Goal: Task Accomplishment & Management: Manage account settings

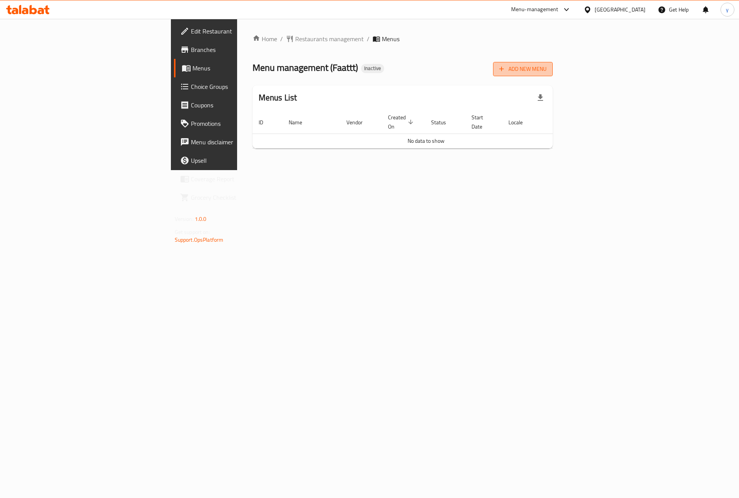
click at [546, 71] on span "Add New Menu" at bounding box center [522, 69] width 47 height 10
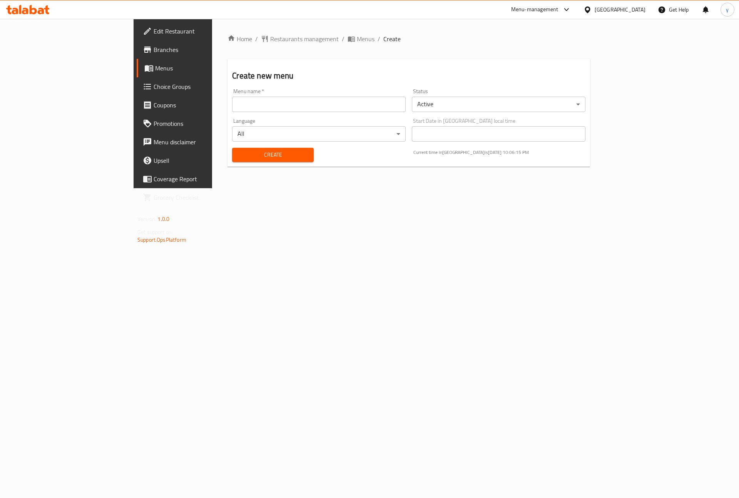
click at [343, 106] on input "text" at bounding box center [319, 104] width 174 height 15
type input "[DATE]"
click at [238, 155] on span "Create" at bounding box center [272, 155] width 69 height 10
click at [137, 73] on link "Menus" at bounding box center [197, 68] width 120 height 18
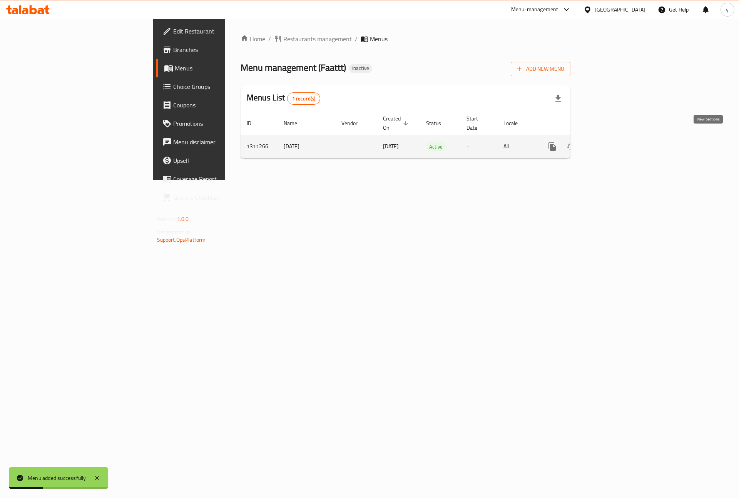
click at [612, 142] on icon "enhanced table" at bounding box center [607, 146] width 9 height 9
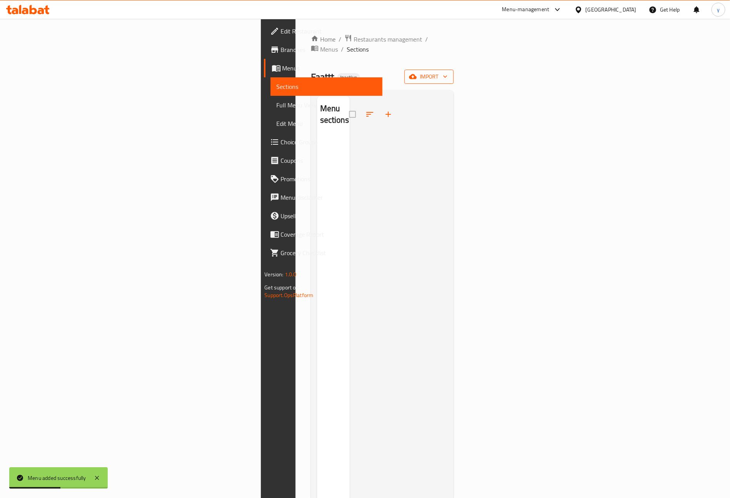
click at [448, 72] on span "import" at bounding box center [429, 77] width 37 height 10
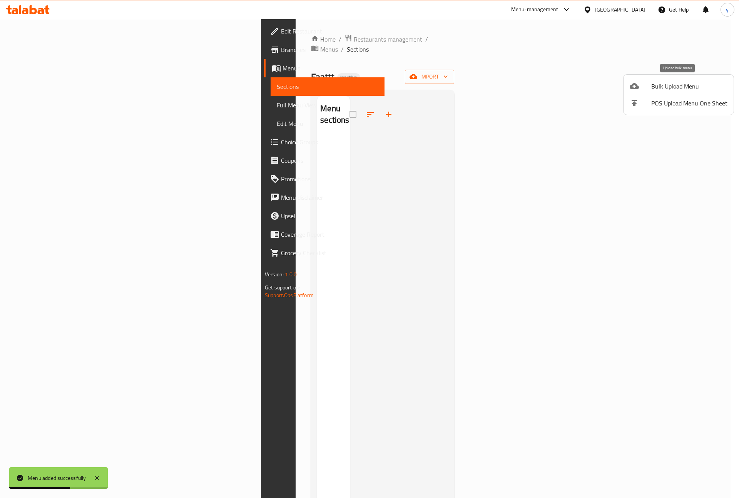
click at [661, 87] on span "Bulk Upload Menu" at bounding box center [689, 86] width 76 height 9
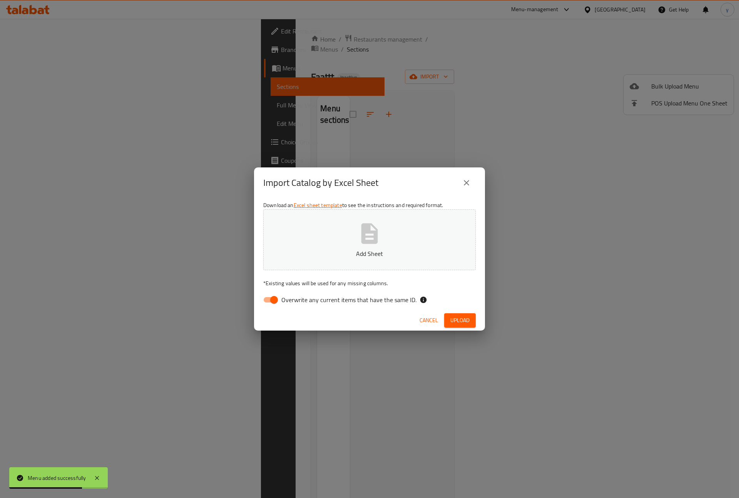
click at [270, 299] on input "Overwrite any current items that have the same ID." at bounding box center [274, 299] width 44 height 15
checkbox input "false"
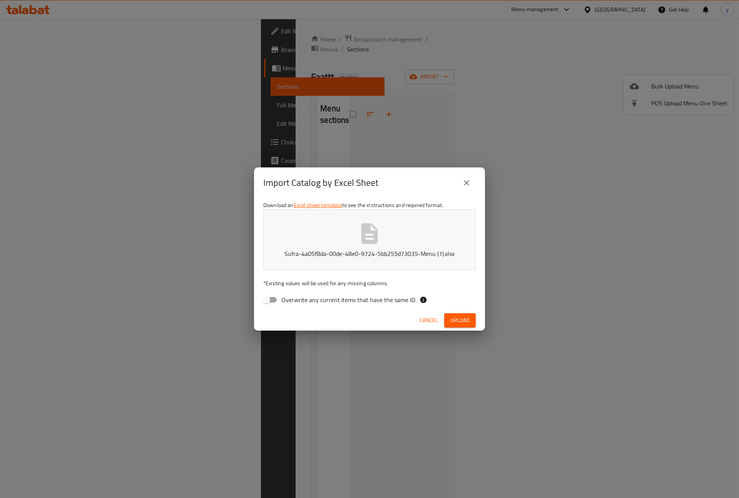
click at [459, 321] on span "Upload" at bounding box center [459, 321] width 19 height 10
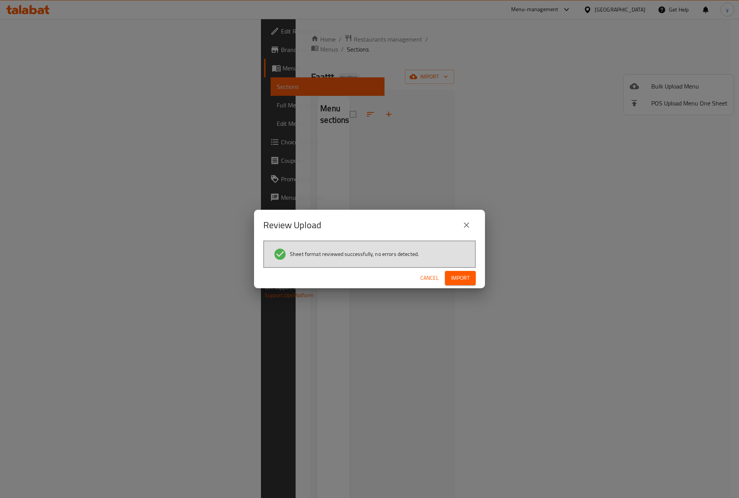
drag, startPoint x: 500, startPoint y: 439, endPoint x: 453, endPoint y: 281, distance: 165.3
click at [453, 281] on span "Import" at bounding box center [460, 278] width 18 height 10
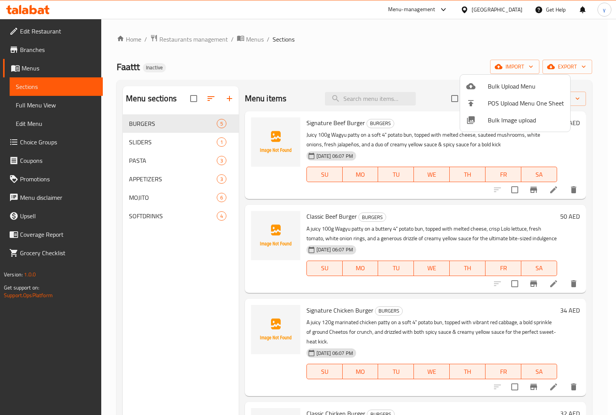
click at [35, 103] on div at bounding box center [308, 207] width 616 height 415
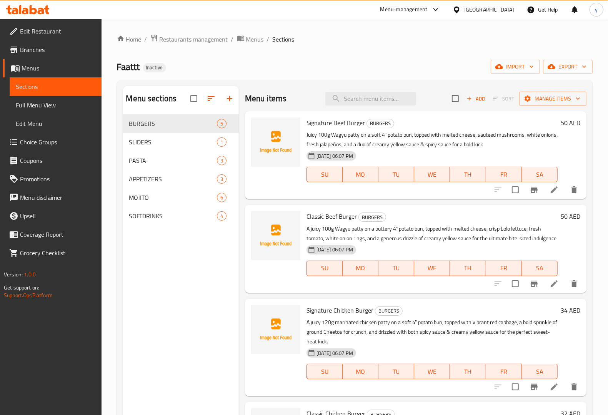
click at [51, 107] on span "Full Menu View" at bounding box center [56, 104] width 80 height 9
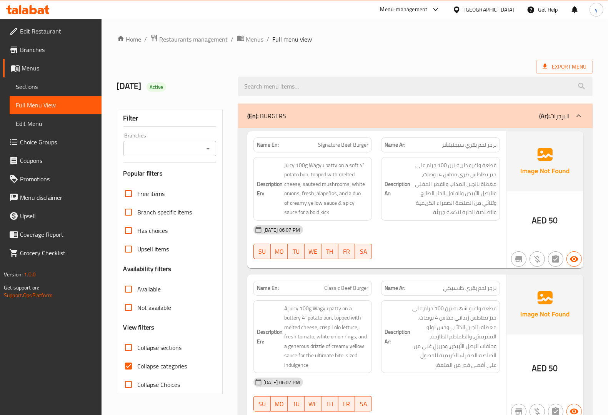
click at [128, 360] on input "Collapse categories" at bounding box center [128, 366] width 18 height 18
checkbox input "false"
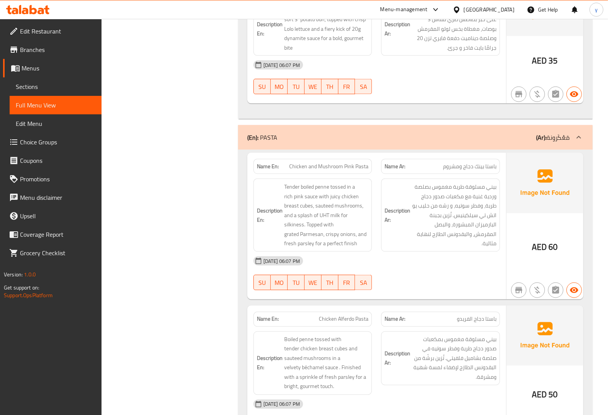
scroll to position [962, 0]
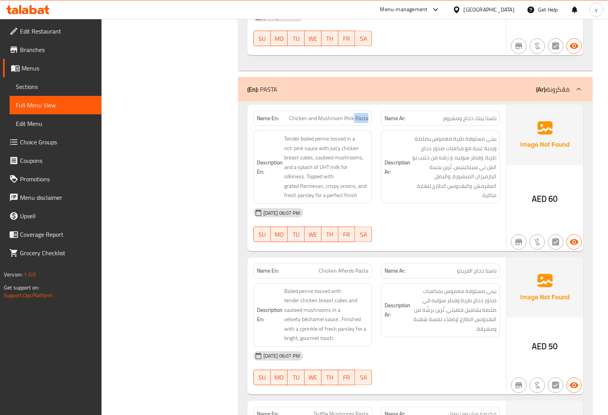
drag, startPoint x: 355, startPoint y: 120, endPoint x: 368, endPoint y: 122, distance: 13.3
click at [368, 122] on span "Chicken and Mushroom Pink Pasta" at bounding box center [328, 118] width 79 height 8
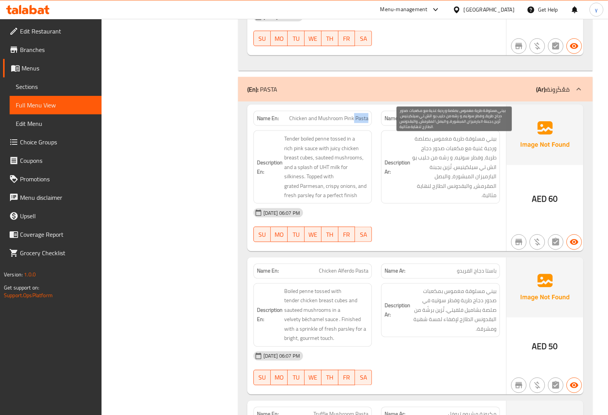
copy span "Pasta"
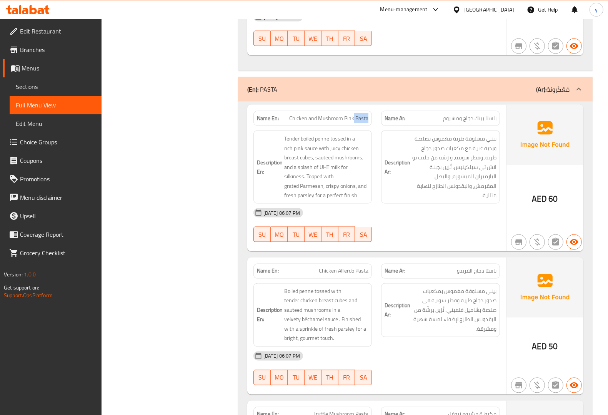
click at [68, 79] on link "Sections" at bounding box center [56, 86] width 92 height 18
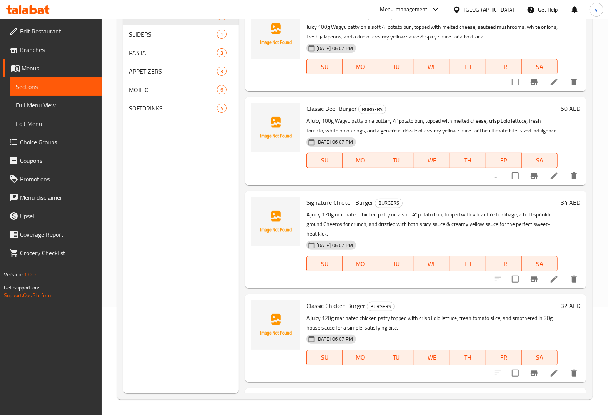
scroll to position [108, 0]
click at [159, 53] on span "PASTA" at bounding box center [162, 52] width 66 height 9
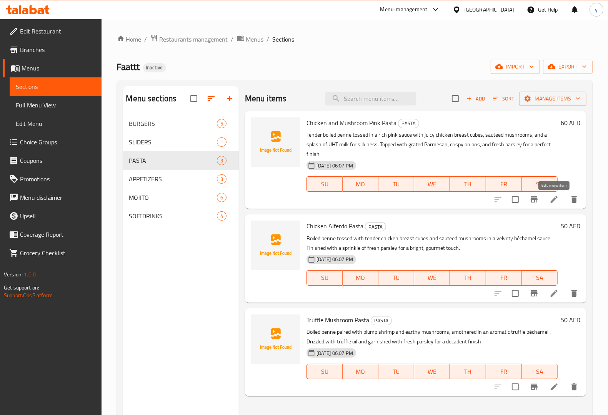
click at [556, 202] on icon at bounding box center [554, 199] width 9 height 9
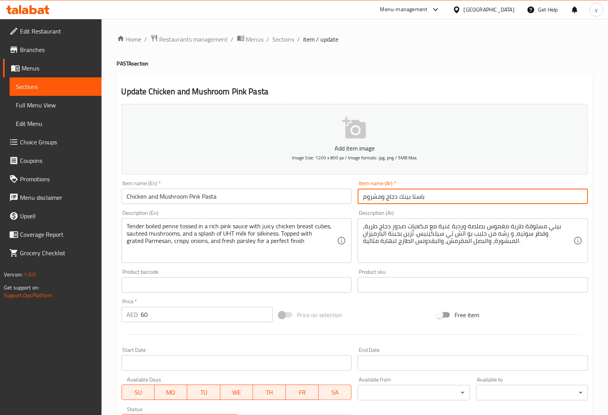
drag, startPoint x: 424, startPoint y: 199, endPoint x: 412, endPoint y: 202, distance: 12.3
click at [412, 202] on input "باستا بينك دجاج ومشروم" at bounding box center [473, 196] width 230 height 15
paste input "مكرونة"
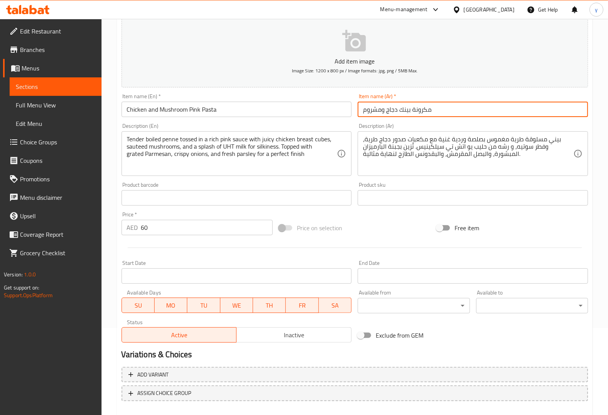
scroll to position [127, 0]
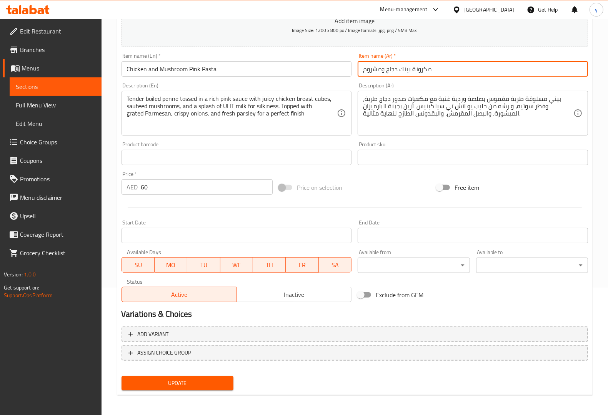
type input "مكرونة بينك دجاج ومشروم"
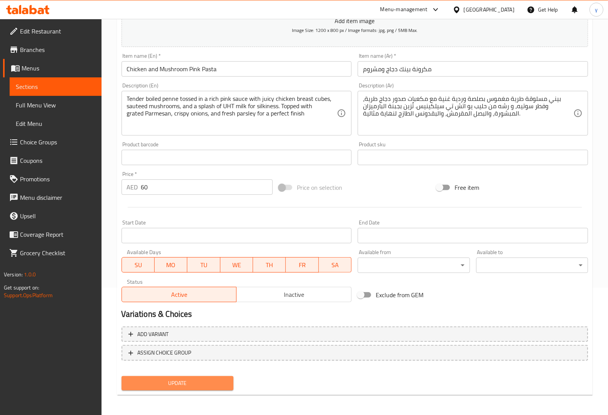
click at [184, 385] on span "Update" at bounding box center [178, 383] width 100 height 10
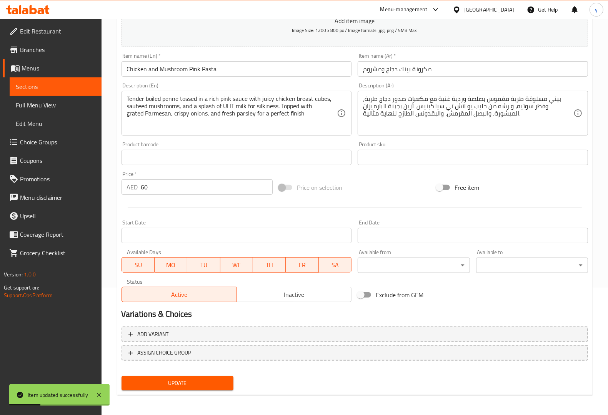
scroll to position [0, 0]
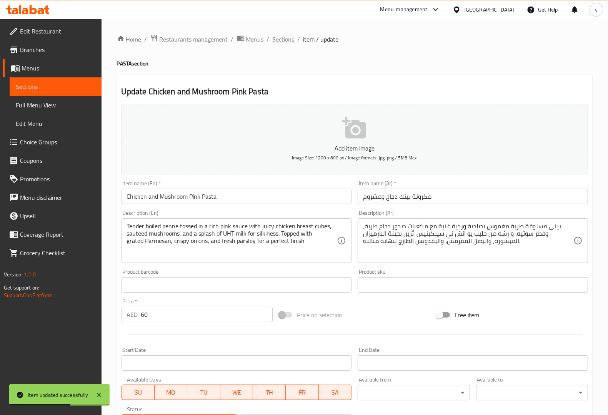
click at [282, 39] on span "Sections" at bounding box center [284, 39] width 22 height 9
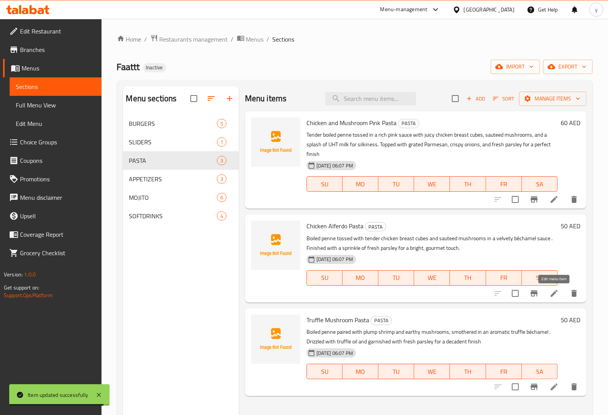
click at [557, 294] on icon at bounding box center [554, 293] width 9 height 9
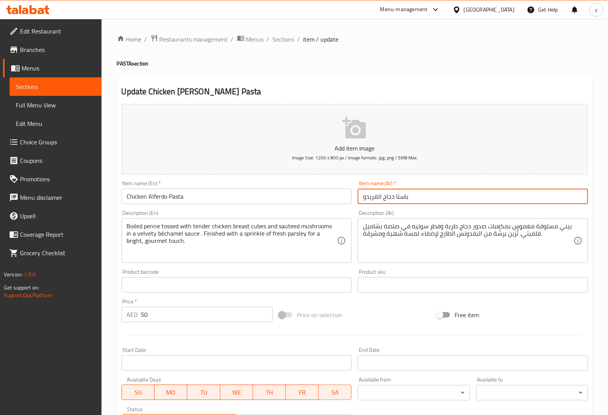
click at [401, 198] on input "باستا دجاج الفريدو" at bounding box center [473, 196] width 230 height 15
click at [406, 199] on input "باستا دجاج الفريدو" at bounding box center [473, 196] width 230 height 15
drag, startPoint x: 407, startPoint y: 199, endPoint x: 395, endPoint y: 203, distance: 12.8
click at [395, 203] on input "باستا دجاج الفريدو" at bounding box center [473, 196] width 230 height 15
paste input "مكرونة"
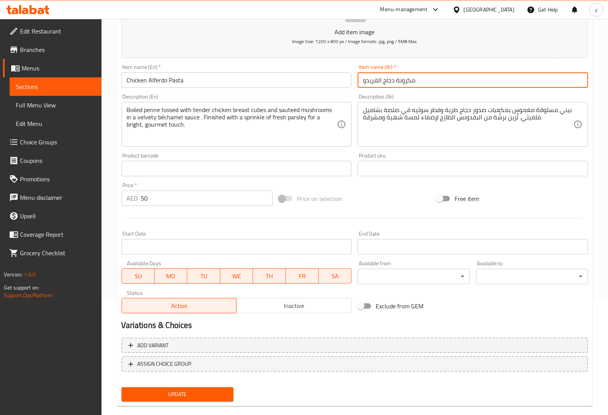
scroll to position [127, 0]
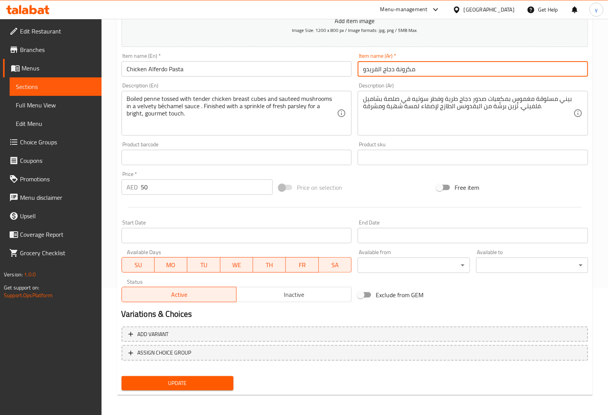
type input "مكرونة دجاج الفريدو"
click at [183, 379] on span "Update" at bounding box center [178, 383] width 100 height 10
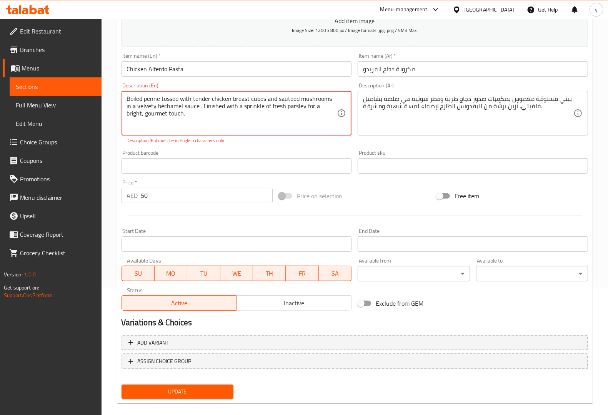
click at [156, 107] on textarea "Boiled penne tossed with tender chicken breast cubes and sauteed mushrooms in a…" at bounding box center [232, 113] width 210 height 37
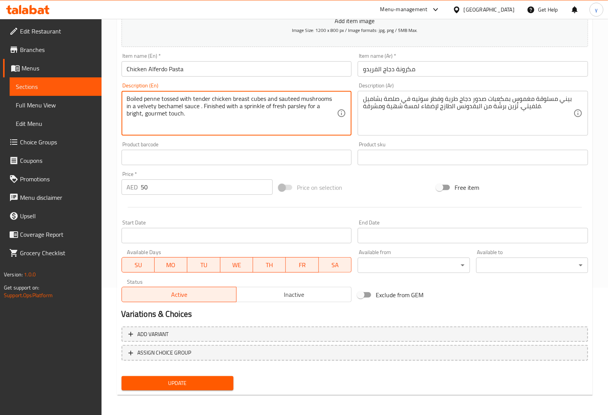
type textarea "Boiled penne tossed with tender chicken breast cubes and sauteed mushrooms in a…"
click at [187, 387] on button "Update" at bounding box center [178, 383] width 112 height 14
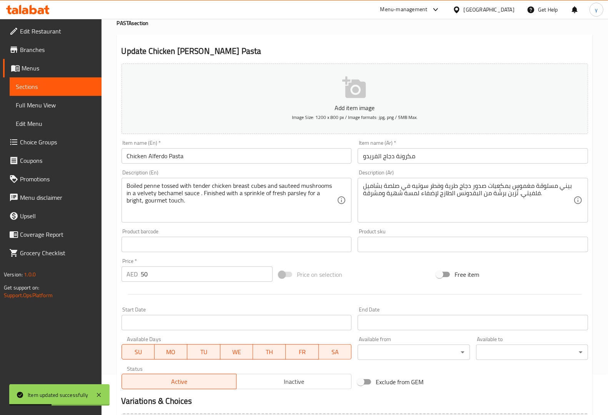
scroll to position [0, 0]
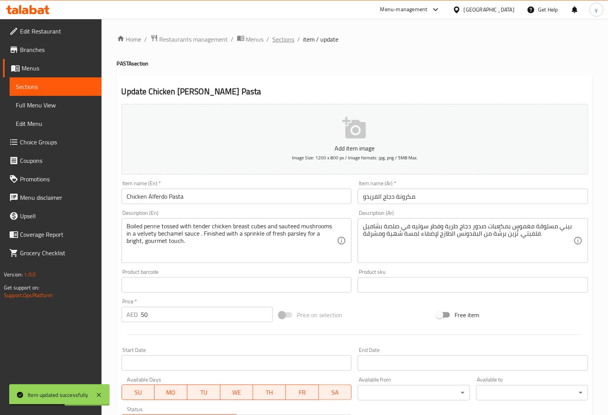
click at [286, 43] on span "Sections" at bounding box center [284, 39] width 22 height 9
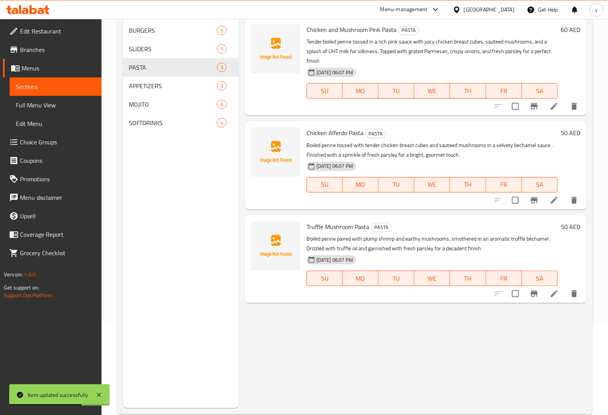
scroll to position [96, 0]
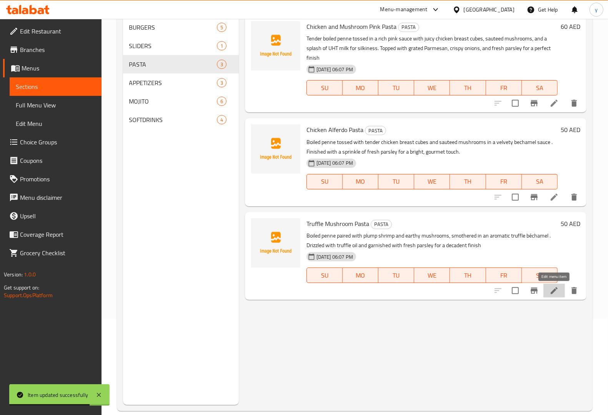
click at [558, 291] on icon at bounding box center [554, 290] width 9 height 9
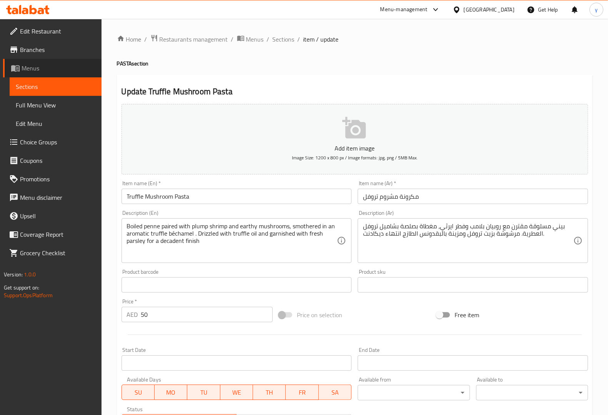
click at [33, 61] on link "Menus" at bounding box center [52, 68] width 99 height 18
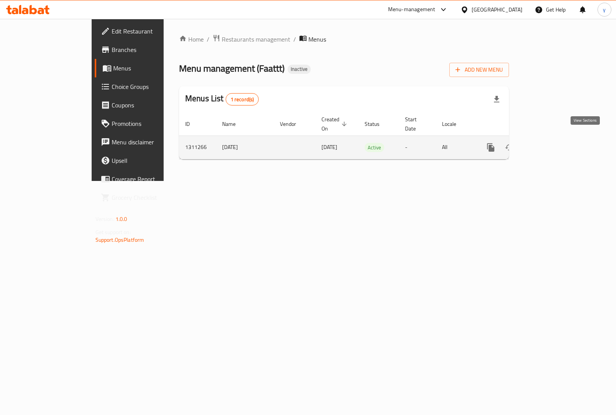
click at [549, 144] on icon "enhanced table" at bounding box center [546, 147] width 7 height 7
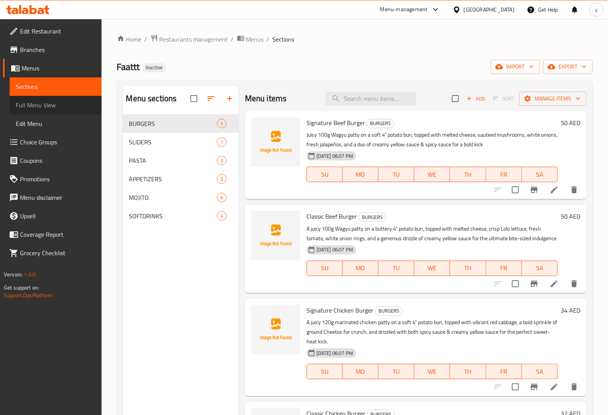
click at [62, 101] on span "Full Menu View" at bounding box center [56, 104] width 80 height 9
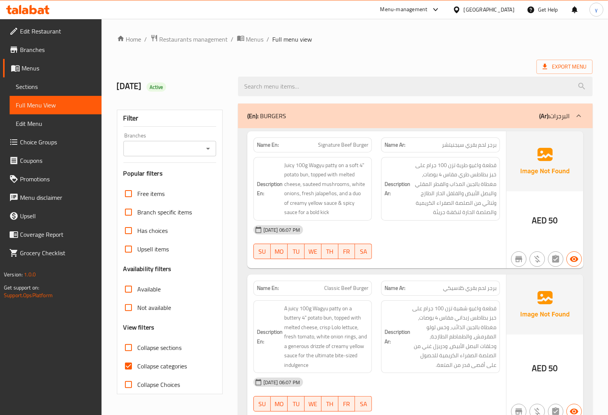
click at [129, 369] on input "Collapse categories" at bounding box center [128, 366] width 18 height 18
checkbox input "false"
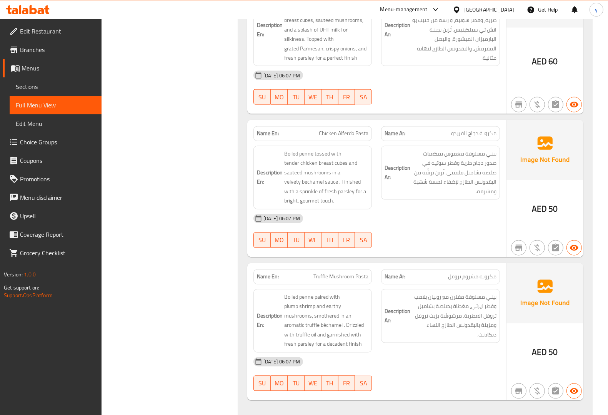
scroll to position [1106, 0]
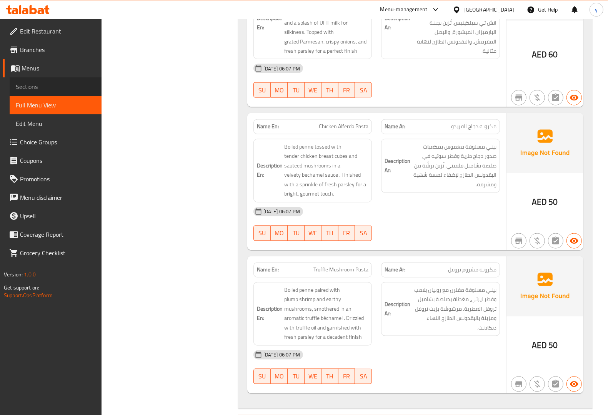
click at [73, 83] on span "Sections" at bounding box center [56, 86] width 80 height 9
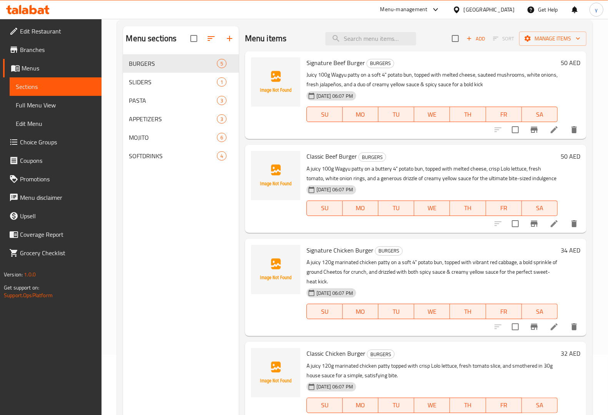
scroll to position [12, 0]
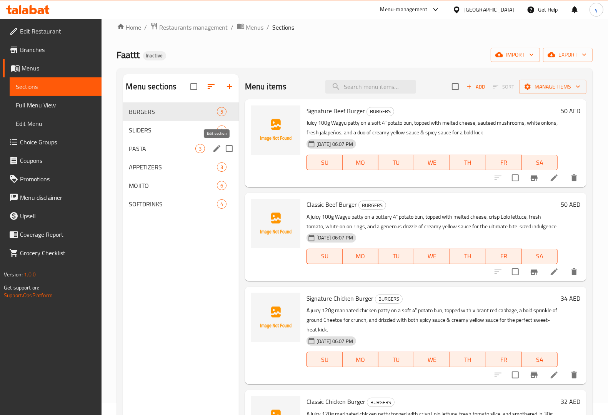
click at [214, 150] on icon "edit" at bounding box center [217, 148] width 7 height 7
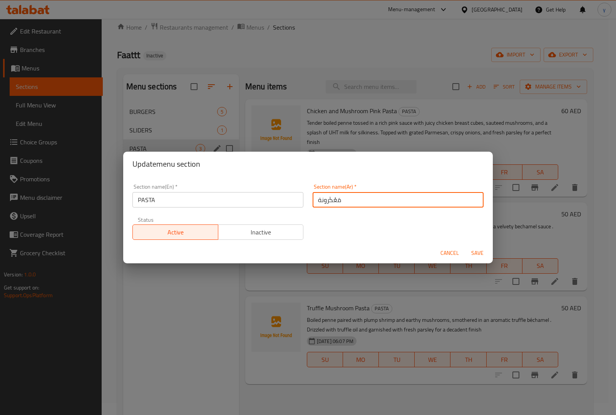
drag, startPoint x: 336, startPoint y: 200, endPoint x: 311, endPoint y: 202, distance: 24.7
click at [312, 202] on input "مَعْكَرونة" at bounding box center [397, 199] width 171 height 15
paste input "text"
type input "مكرونة"
click at [476, 253] on span "Save" at bounding box center [477, 253] width 18 height 10
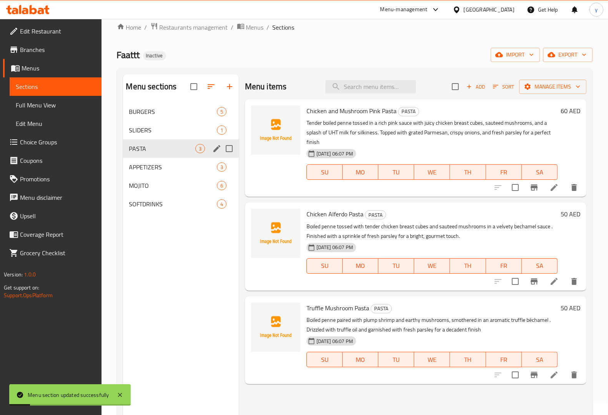
click at [58, 104] on span "Full Menu View" at bounding box center [56, 104] width 80 height 9
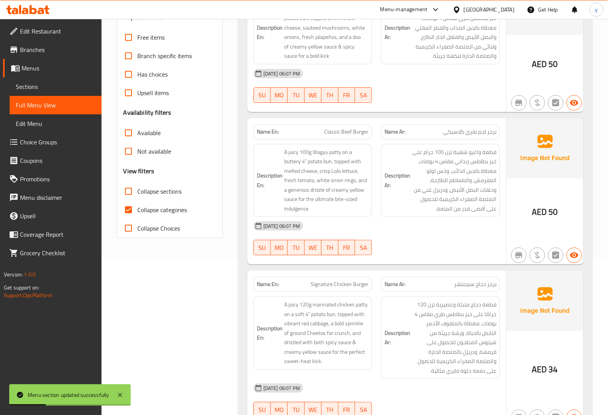
scroll to position [301, 0]
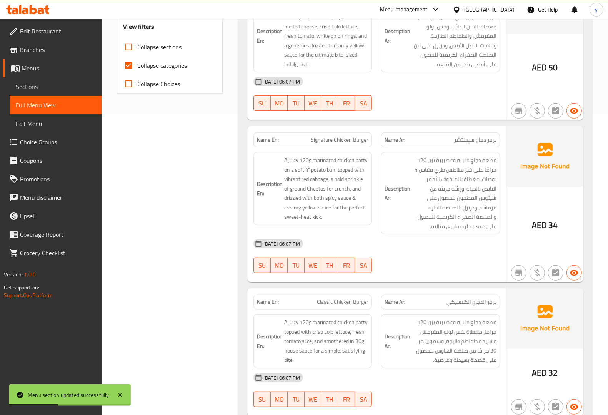
click at [139, 68] on span "Collapse categories" at bounding box center [163, 65] width 50 height 9
click at [138, 68] on input "Collapse categories" at bounding box center [128, 65] width 18 height 18
checkbox input "false"
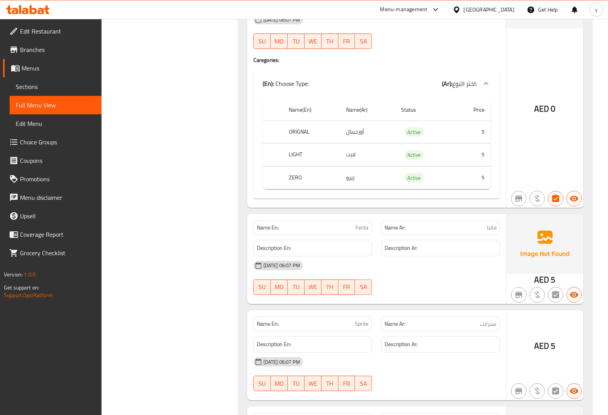
scroll to position [2524, 0]
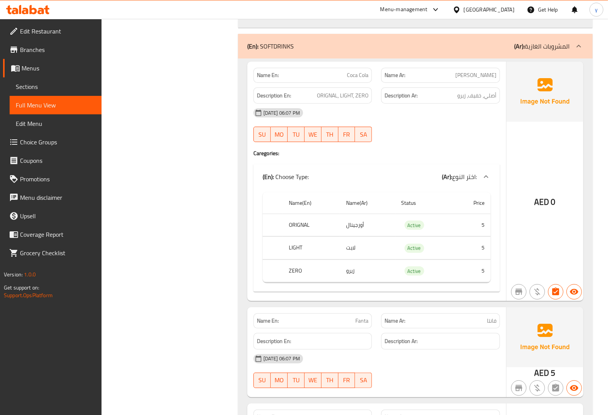
click at [62, 84] on span "Sections" at bounding box center [56, 86] width 80 height 9
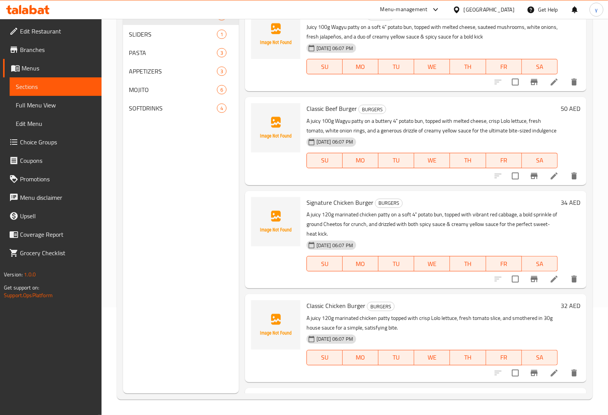
scroll to position [108, 0]
click at [175, 109] on span "SOFTDRINKS" at bounding box center [162, 108] width 66 height 9
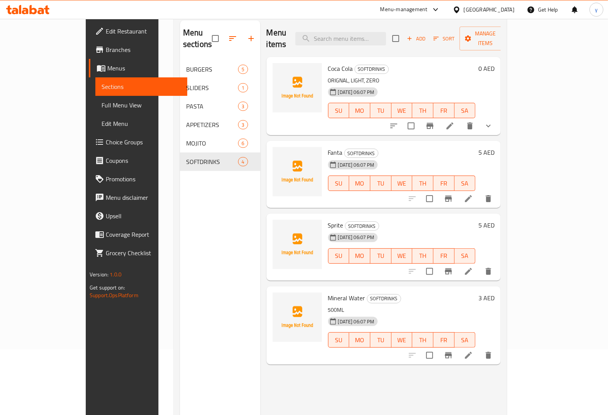
scroll to position [12, 0]
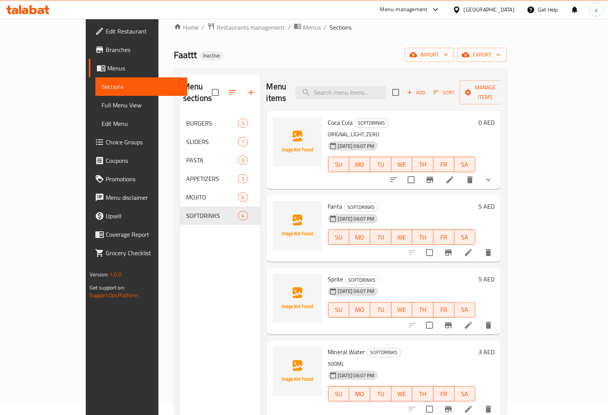
click at [455, 175] on icon at bounding box center [450, 179] width 9 height 9
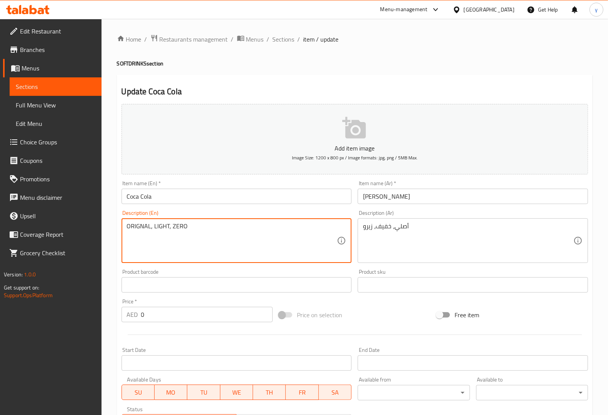
drag, startPoint x: 199, startPoint y: 228, endPoint x: 108, endPoint y: 229, distance: 91.6
click at [204, 314] on input "0" at bounding box center [207, 314] width 132 height 15
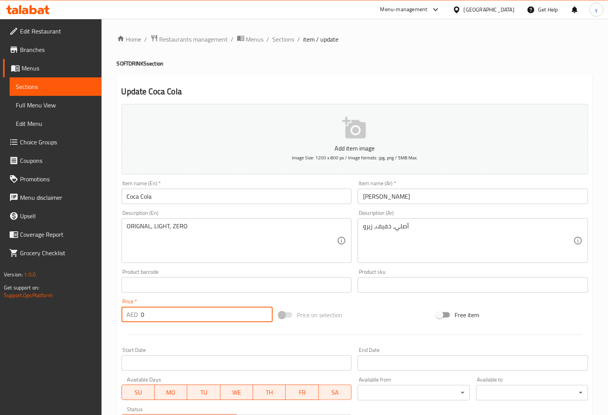
click at [204, 314] on input "0" at bounding box center [207, 314] width 132 height 15
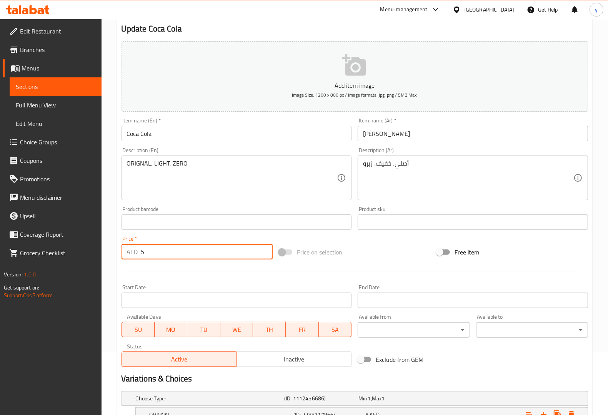
scroll to position [169, 0]
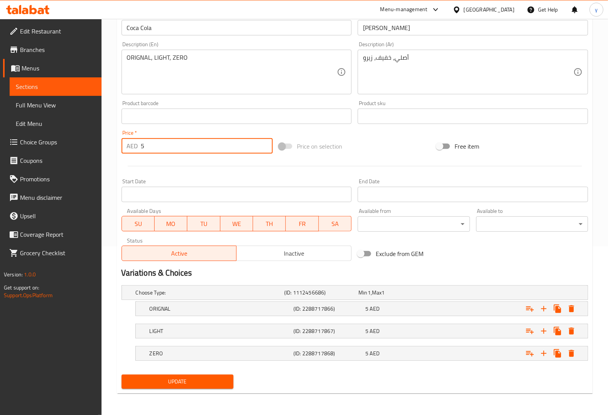
type input "5"
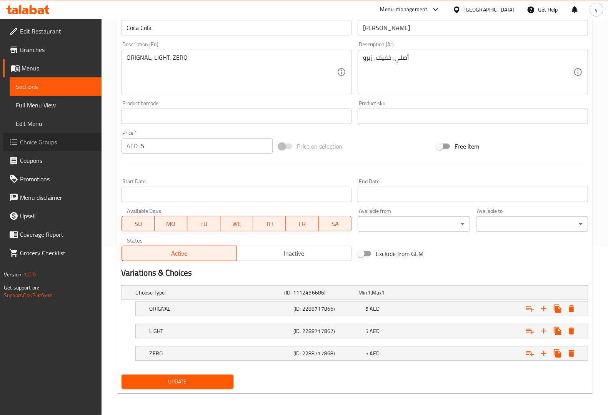
click at [64, 137] on span "Choice Groups" at bounding box center [57, 141] width 75 height 9
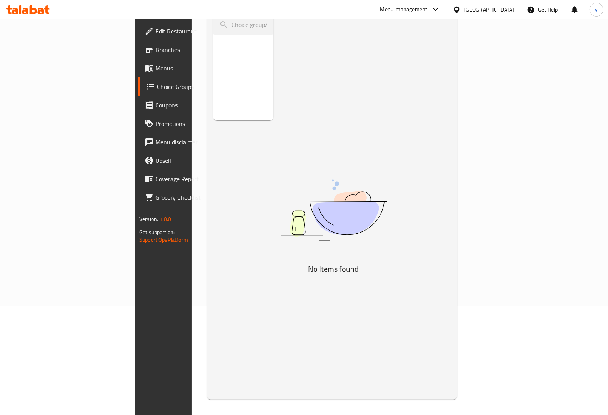
click at [155, 68] on span "Menus" at bounding box center [192, 67] width 75 height 9
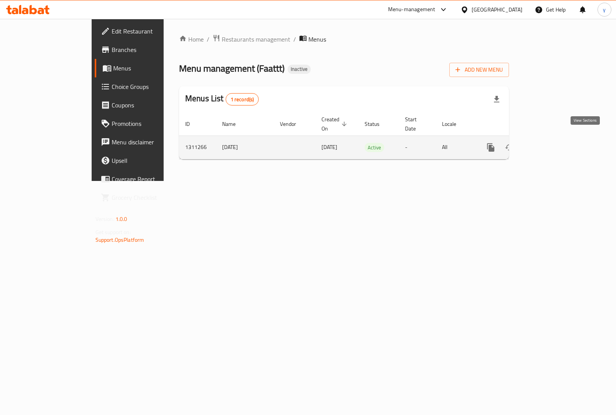
click at [551, 143] on icon "enhanced table" at bounding box center [545, 147] width 9 height 9
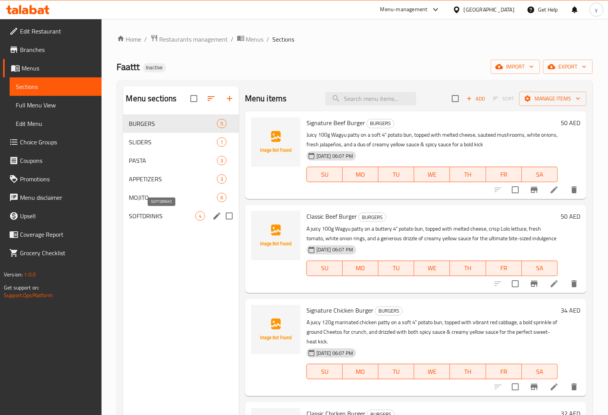
click at [152, 216] on span "SOFTDRINKS" at bounding box center [162, 215] width 66 height 9
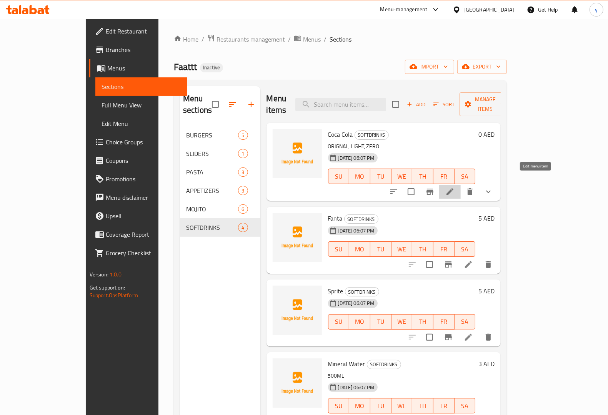
click at [455, 187] on icon at bounding box center [450, 191] width 9 height 9
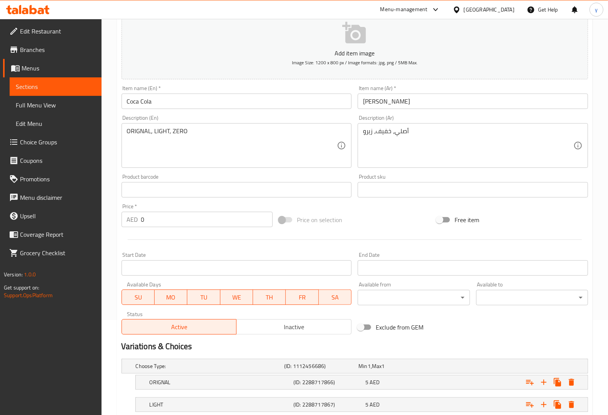
scroll to position [96, 0]
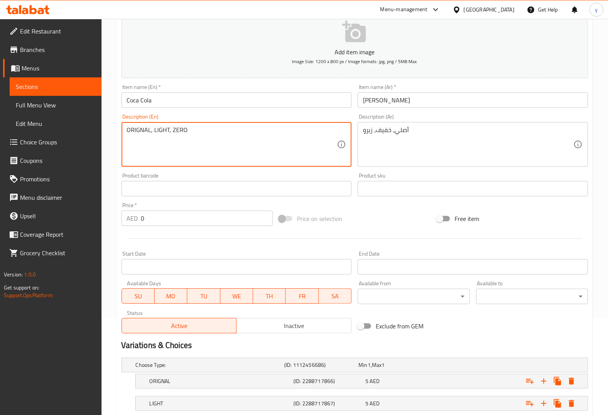
drag, startPoint x: 204, startPoint y: 130, endPoint x: 85, endPoint y: 131, distance: 118.9
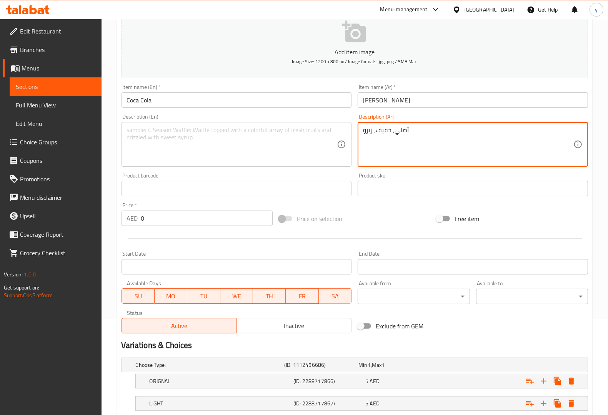
drag, startPoint x: 417, startPoint y: 133, endPoint x: 326, endPoint y: 122, distance: 91.8
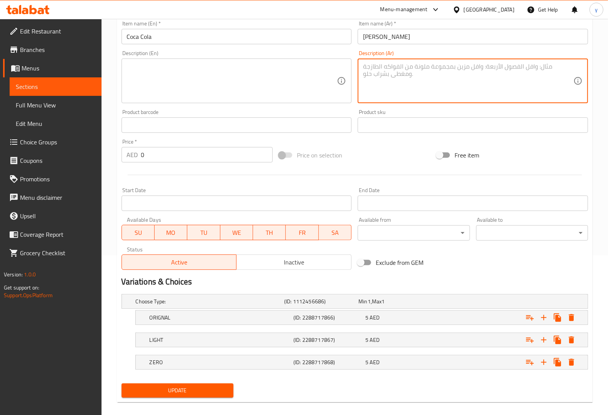
scroll to position [169, 0]
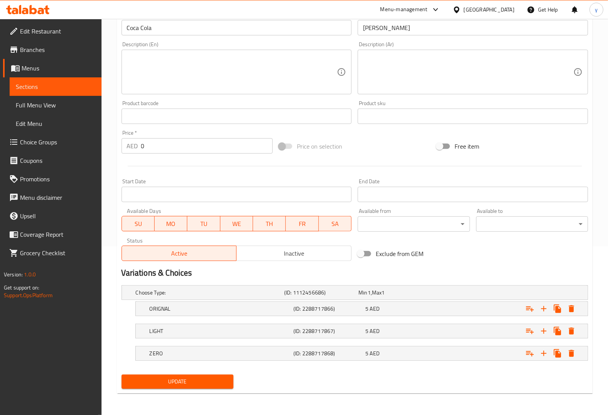
click at [51, 81] on link "Sections" at bounding box center [56, 86] width 92 height 18
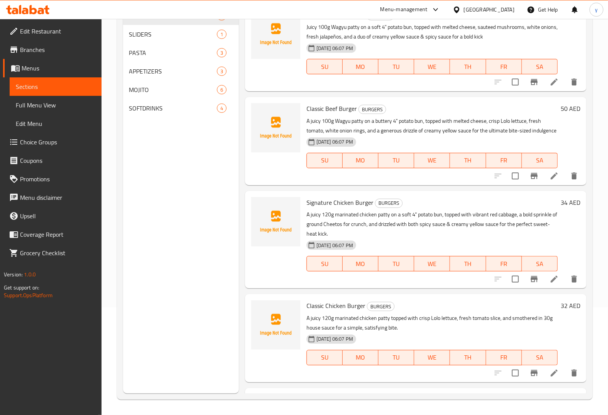
scroll to position [108, 0]
click at [166, 109] on span "SOFTDRINKS" at bounding box center [162, 108] width 66 height 9
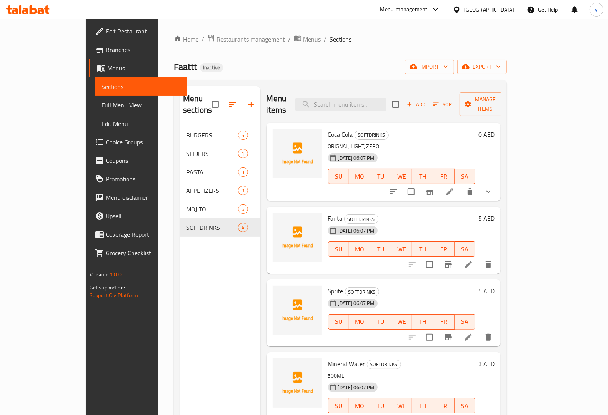
click at [455, 187] on icon at bounding box center [450, 191] width 9 height 9
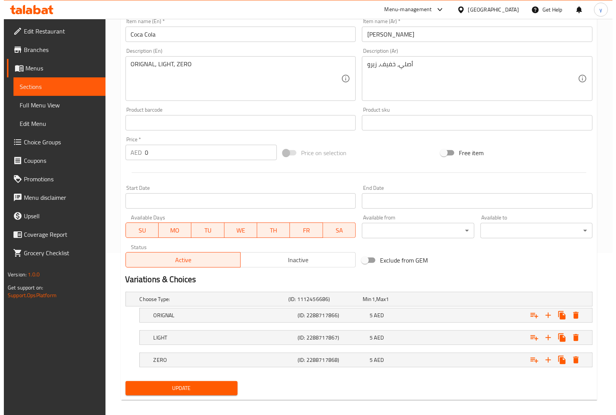
scroll to position [169, 0]
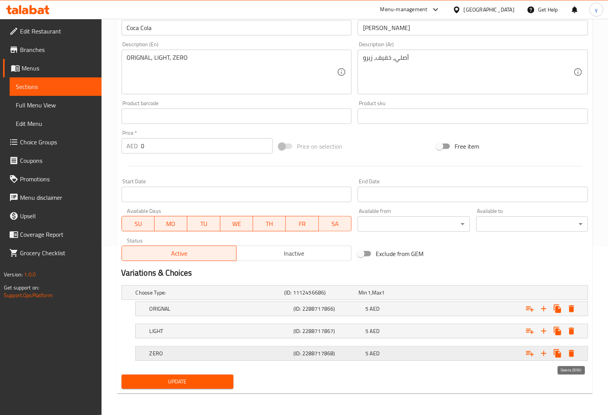
click at [574, 354] on icon "Expand" at bounding box center [571, 353] width 9 height 9
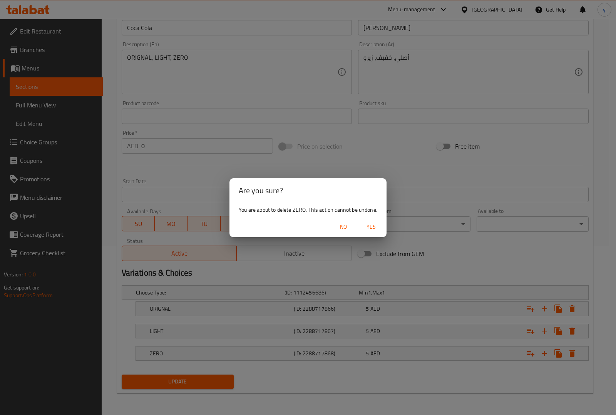
click at [367, 226] on span "Yes" at bounding box center [371, 227] width 18 height 10
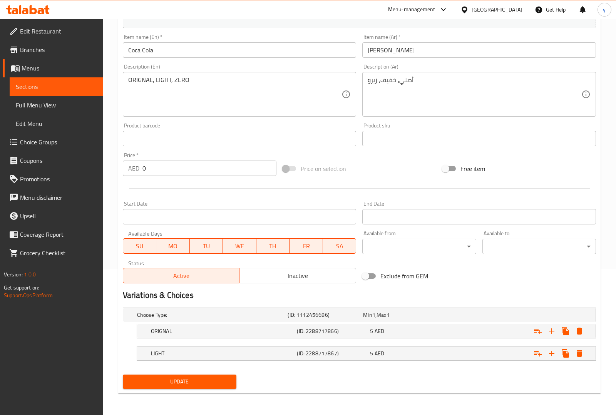
scroll to position [146, 0]
click at [573, 354] on icon "Expand" at bounding box center [571, 353] width 5 height 7
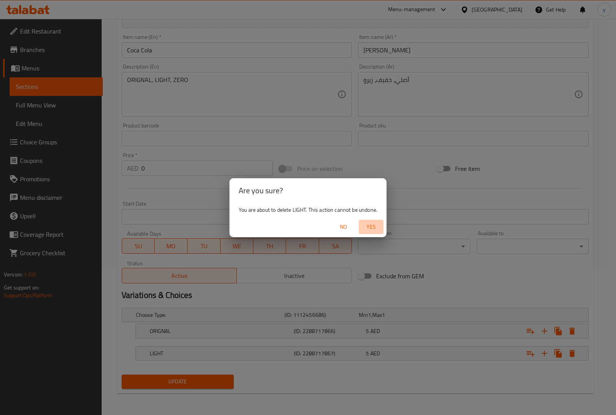
click at [367, 225] on span "Yes" at bounding box center [371, 227] width 18 height 10
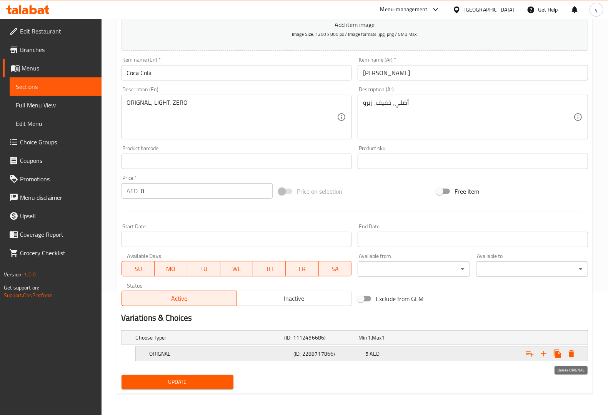
click at [573, 355] on icon "Expand" at bounding box center [571, 353] width 5 height 7
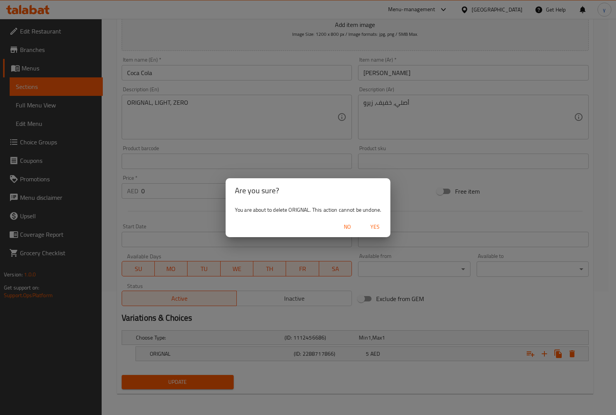
click at [376, 227] on span "Yes" at bounding box center [375, 227] width 18 height 10
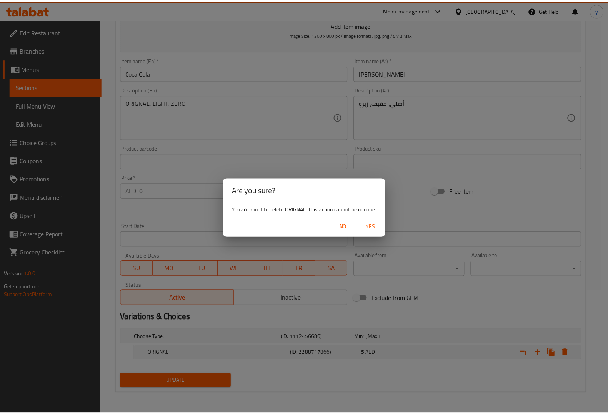
scroll to position [121, 0]
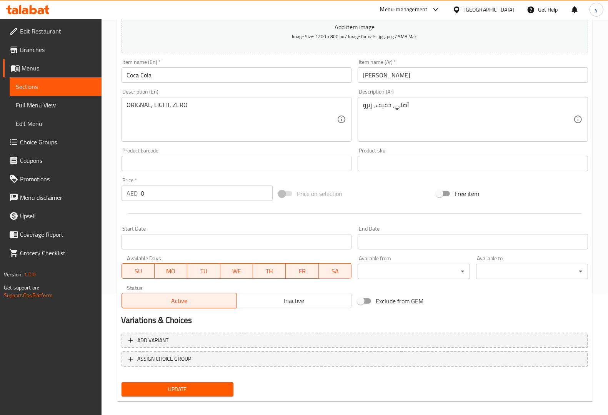
click at [177, 189] on input "0" at bounding box center [207, 192] width 132 height 15
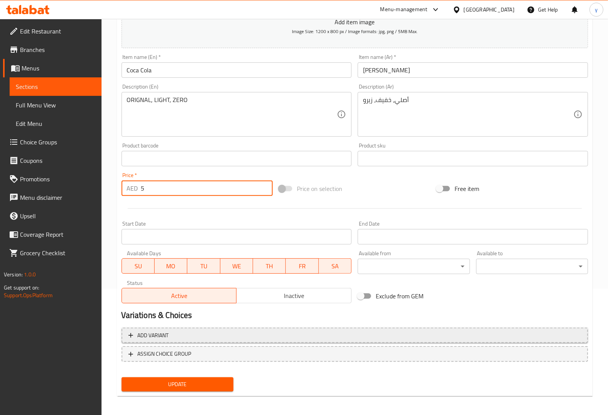
scroll to position [127, 0]
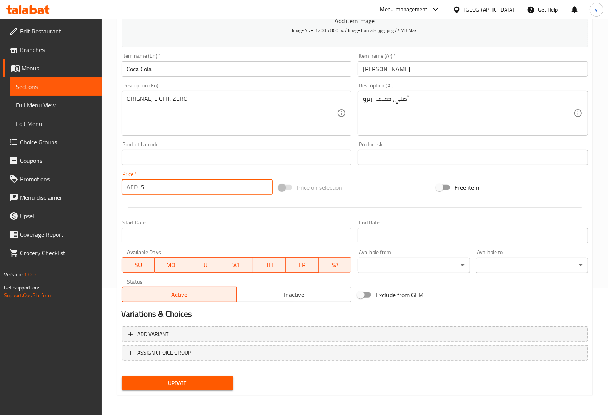
type input "5"
click at [209, 383] on span "Update" at bounding box center [178, 383] width 100 height 10
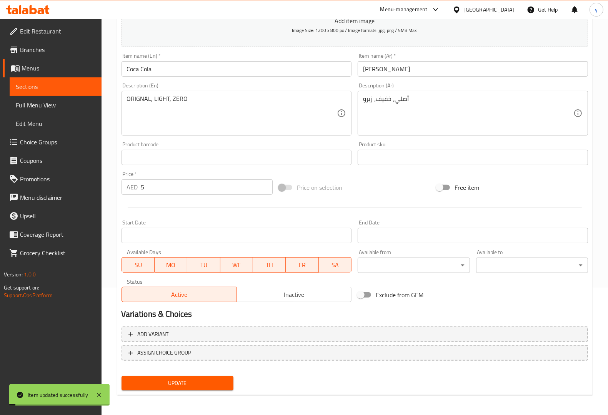
click at [66, 141] on span "Choice Groups" at bounding box center [57, 141] width 75 height 9
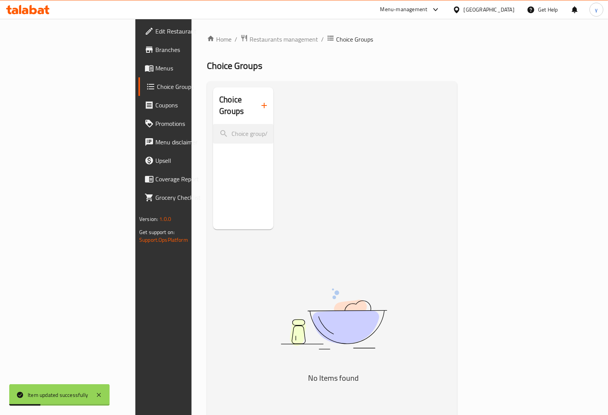
click at [260, 101] on icon "button" at bounding box center [264, 105] width 9 height 9
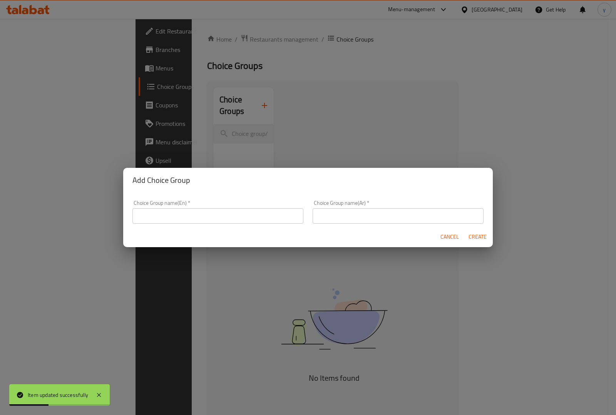
click at [264, 210] on input "text" at bounding box center [217, 215] width 171 height 15
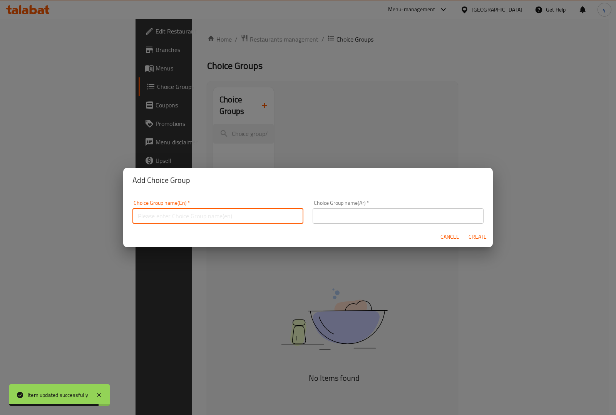
type input "U"
click at [199, 222] on input "Your choice of sugar" at bounding box center [217, 215] width 171 height 15
type input "Your choice of Cola"
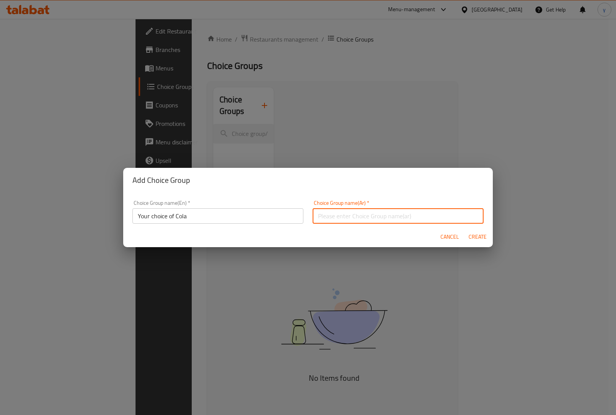
click at [346, 221] on input "text" at bounding box center [397, 215] width 171 height 15
type input "أختيارك للكولا"
click at [272, 214] on input "Your choice of Cola" at bounding box center [217, 215] width 171 height 15
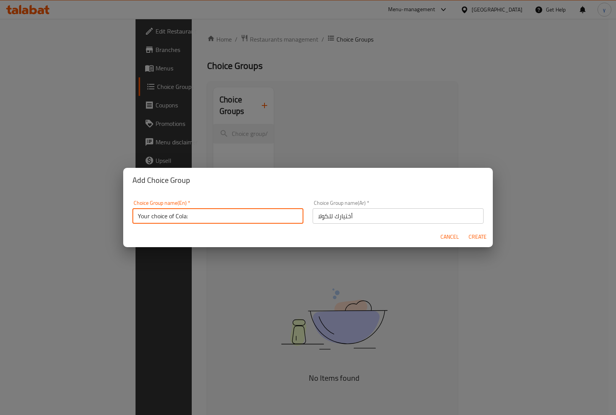
type input "Your choice of Cola:"
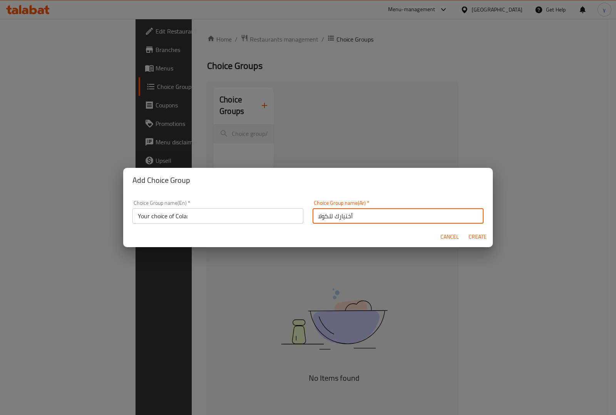
click at [350, 218] on input "أختيارك للكولا" at bounding box center [397, 215] width 171 height 15
click at [328, 218] on input "أختيارك للكولا" at bounding box center [397, 215] width 171 height 15
type input "أختيارك من الكولا"
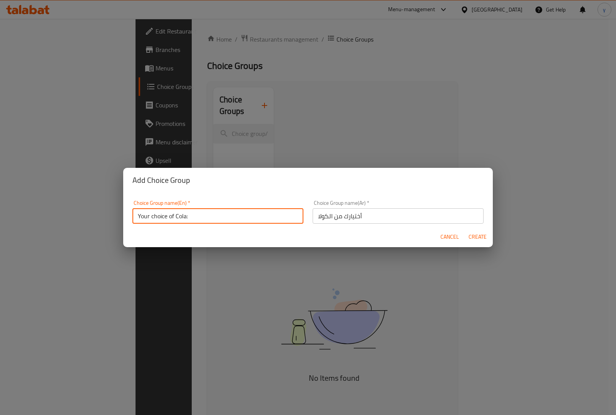
click at [210, 219] on input "Your choice of Cola:" at bounding box center [217, 215] width 171 height 15
type input "Your choice of Cola"
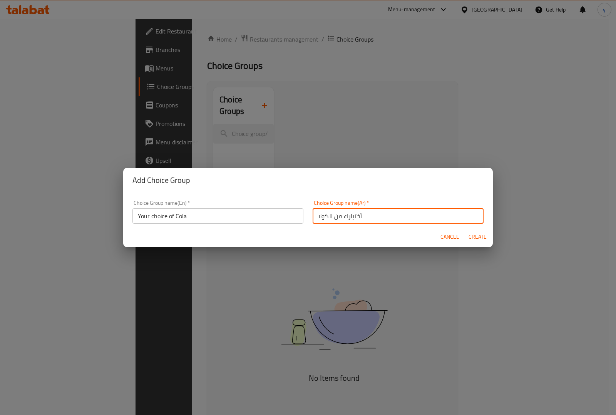
click at [315, 218] on input "أختيارك من الكولا" at bounding box center [397, 215] width 171 height 15
click at [483, 235] on span "Create" at bounding box center [477, 237] width 18 height 10
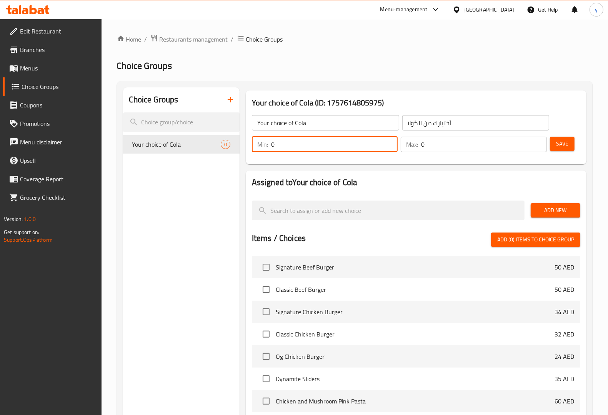
click at [313, 150] on input "0" at bounding box center [334, 144] width 127 height 15
type input "1"
click at [439, 140] on input "0" at bounding box center [483, 144] width 125 height 15
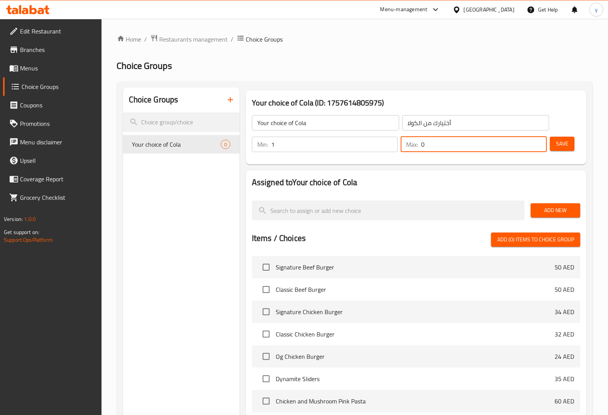
click at [439, 140] on input "0" at bounding box center [483, 144] width 125 height 15
click at [439, 140] on input "01" at bounding box center [483, 144] width 125 height 15
type input "1"
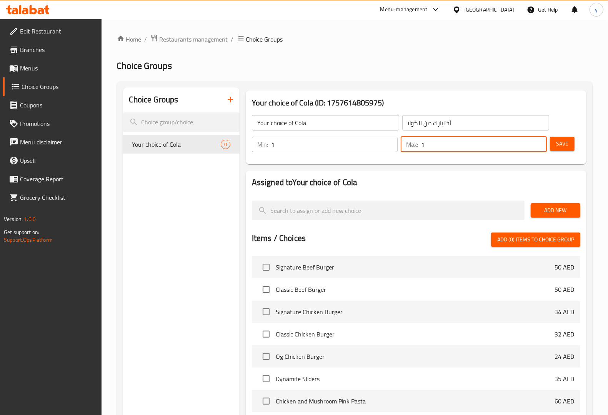
click at [555, 208] on span "Add New" at bounding box center [555, 210] width 37 height 10
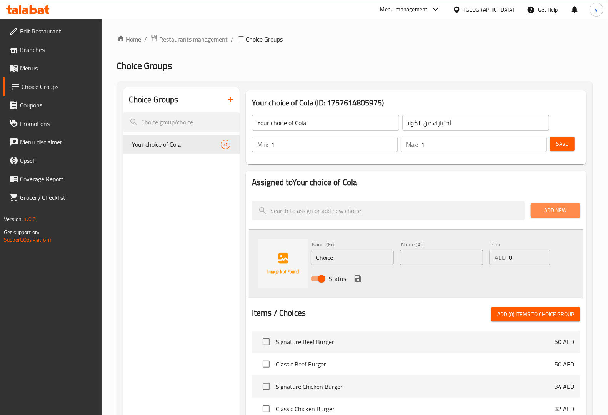
click at [558, 212] on span "Add New" at bounding box center [555, 210] width 37 height 10
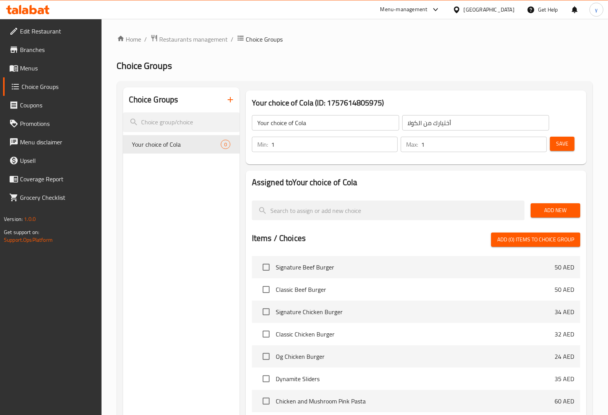
click at [558, 212] on span "Add New" at bounding box center [555, 210] width 37 height 10
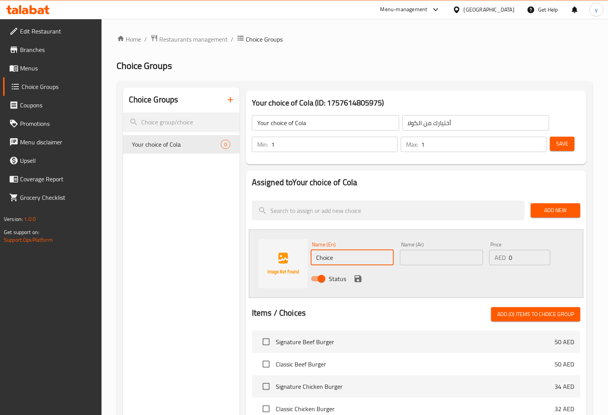
click at [342, 258] on input "Choice" at bounding box center [352, 257] width 83 height 15
click at [349, 256] on input "Choice" at bounding box center [352, 257] width 83 height 15
paste input "ORIGNAL"
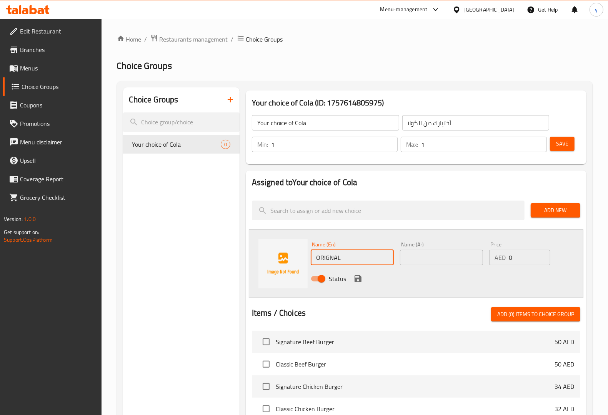
type input "ORIGNAL"
click at [443, 257] on input "text" at bounding box center [441, 257] width 83 height 15
paste input "أورجينال"
type input "أورجينال"
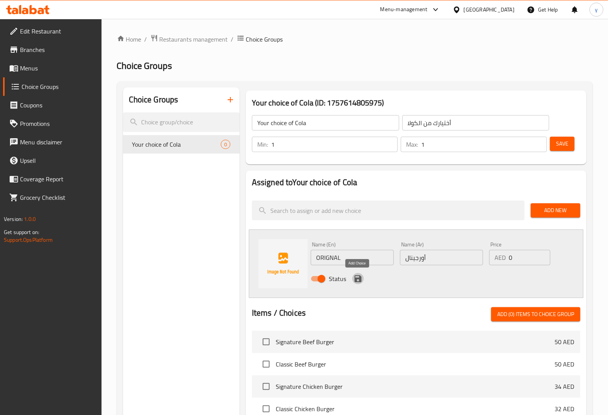
click at [357, 281] on icon "save" at bounding box center [358, 278] width 9 height 9
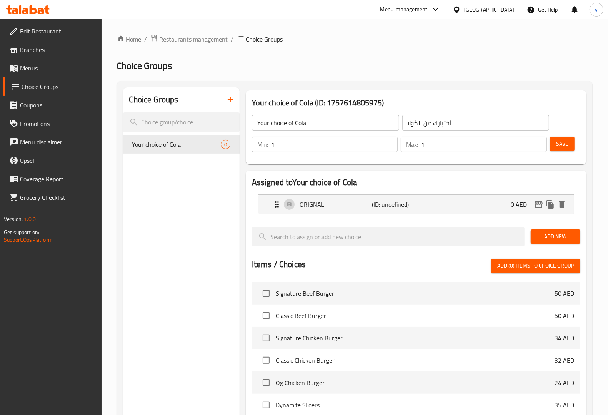
click at [570, 234] on span "Add New" at bounding box center [555, 237] width 37 height 10
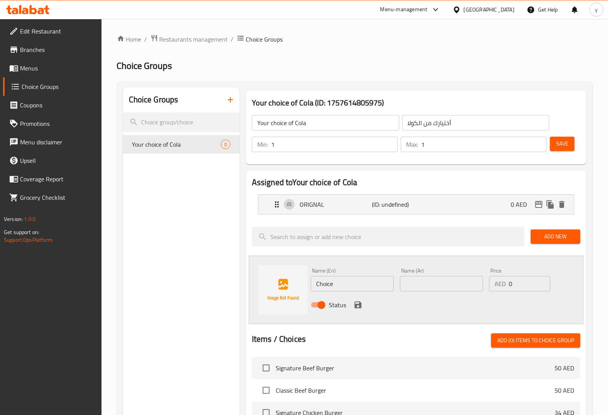
click at [345, 282] on input "Choice" at bounding box center [352, 283] width 83 height 15
paste input "LIGHT"
type input "LIGHT"
click at [460, 286] on input "text" at bounding box center [441, 283] width 83 height 15
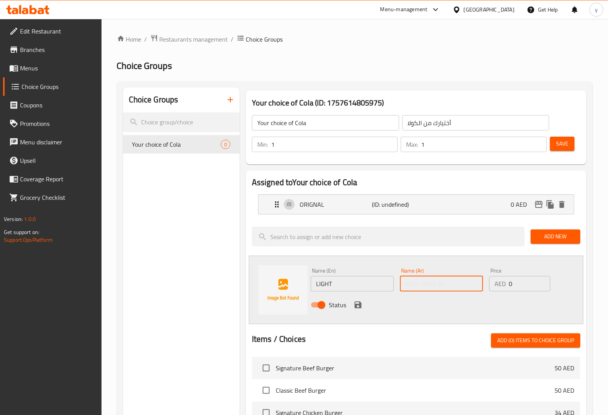
paste input "لايت"
type input "لايت"
click at [358, 308] on icon "save" at bounding box center [358, 304] width 7 height 7
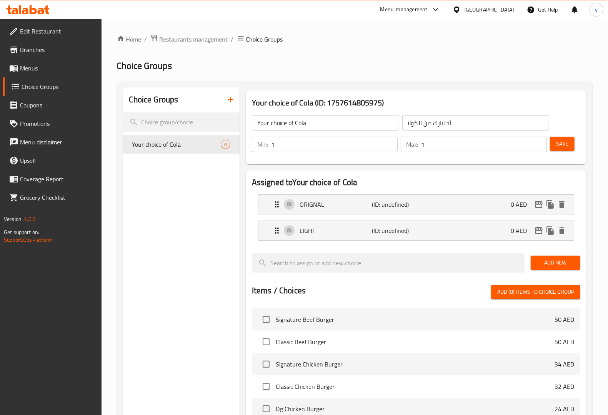
click at [568, 260] on span "Add New" at bounding box center [555, 263] width 37 height 10
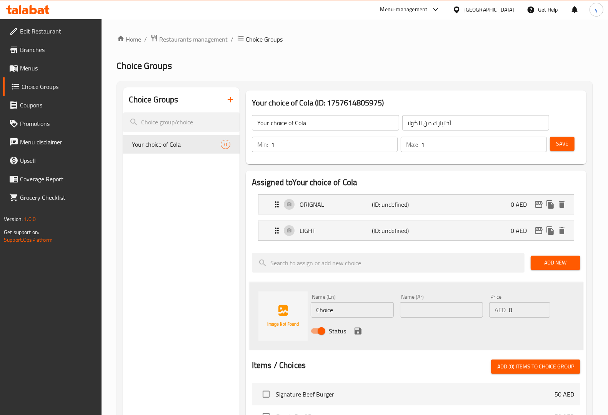
click at [348, 311] on input "Choice" at bounding box center [352, 309] width 83 height 15
paste input "ZERO"
type input "ZERO"
click at [456, 314] on input "text" at bounding box center [441, 309] width 83 height 15
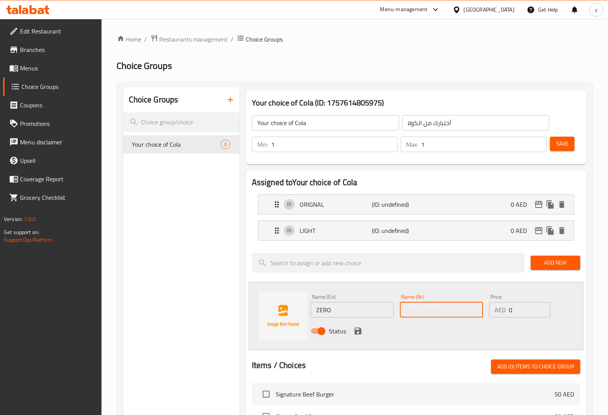
paste input "زيرو"
type input "زيرو"
click at [356, 330] on icon "save" at bounding box center [358, 330] width 9 height 9
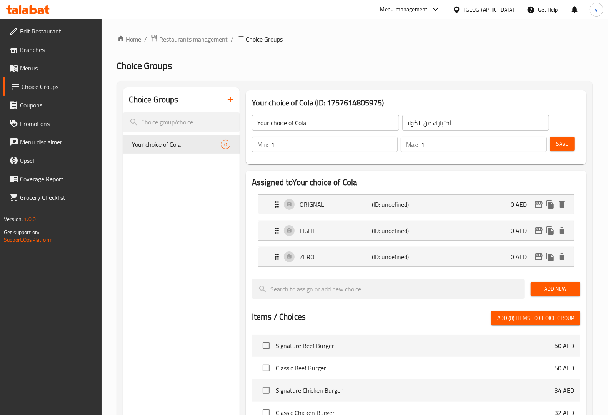
click at [564, 147] on span "Save" at bounding box center [562, 144] width 12 height 10
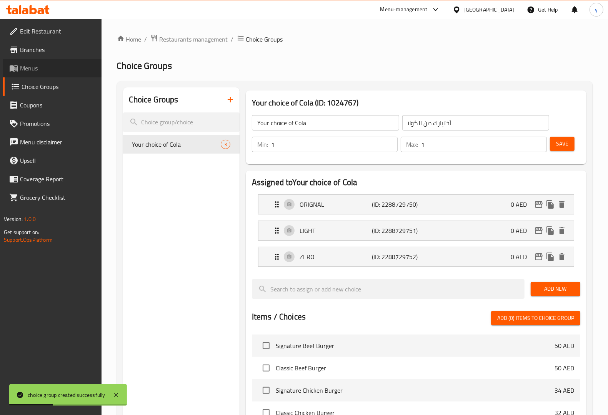
click at [37, 68] on span "Menus" at bounding box center [57, 67] width 75 height 9
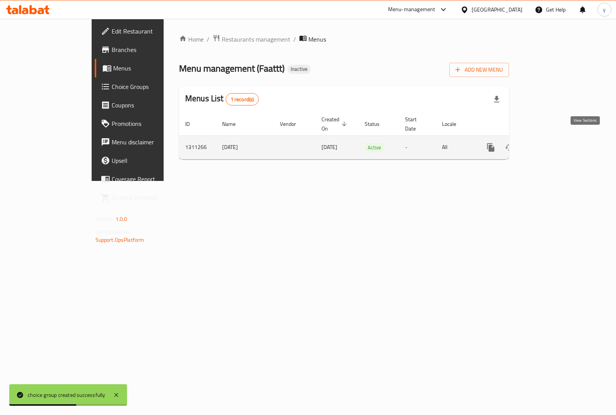
click at [551, 143] on icon "enhanced table" at bounding box center [545, 147] width 9 height 9
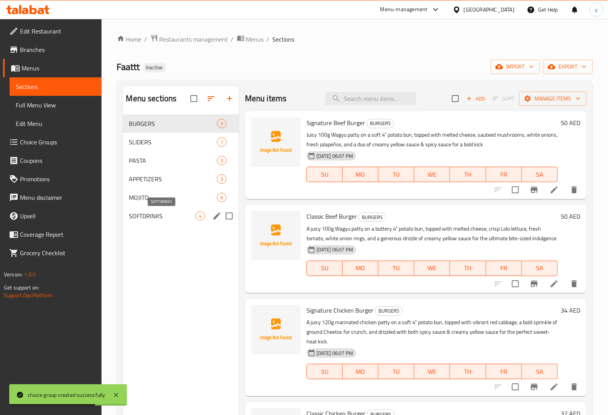
click at [168, 215] on span "SOFTDRINKS" at bounding box center [162, 215] width 66 height 9
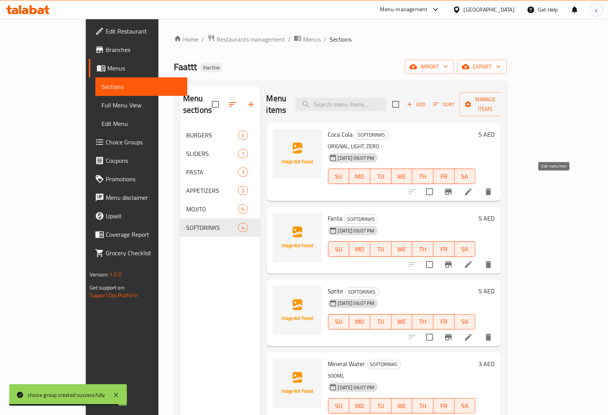
click at [473, 187] on icon at bounding box center [468, 191] width 9 height 9
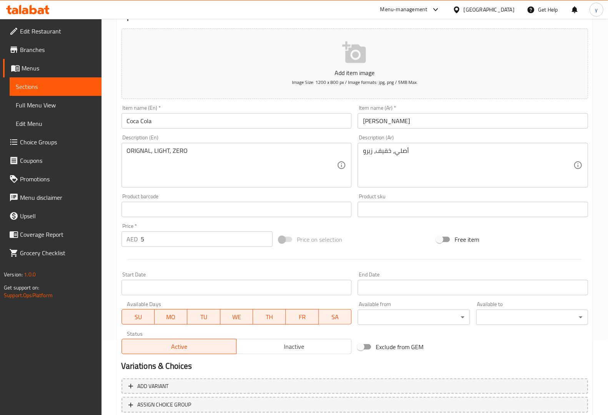
scroll to position [127, 0]
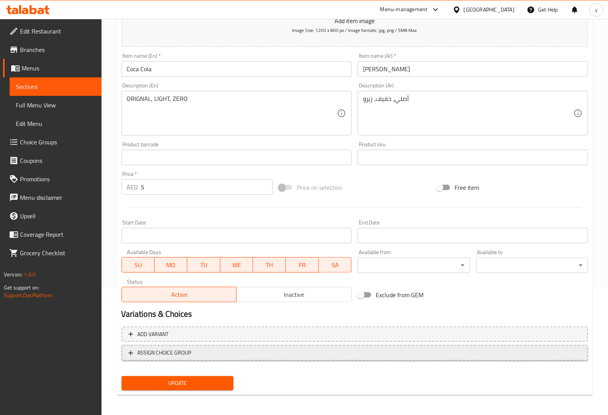
click at [183, 354] on span "ASSIGN CHOICE GROUP" at bounding box center [165, 353] width 54 height 10
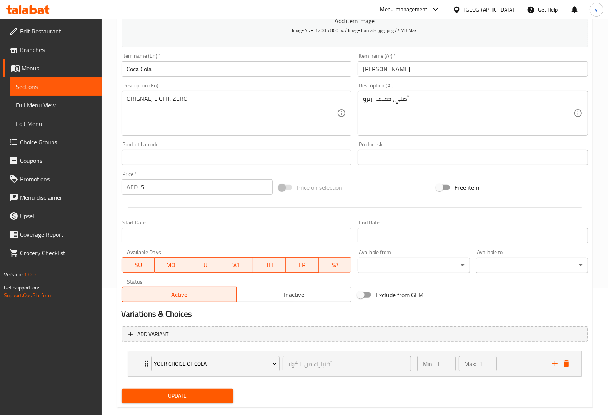
click at [60, 141] on span "Choice Groups" at bounding box center [57, 141] width 75 height 9
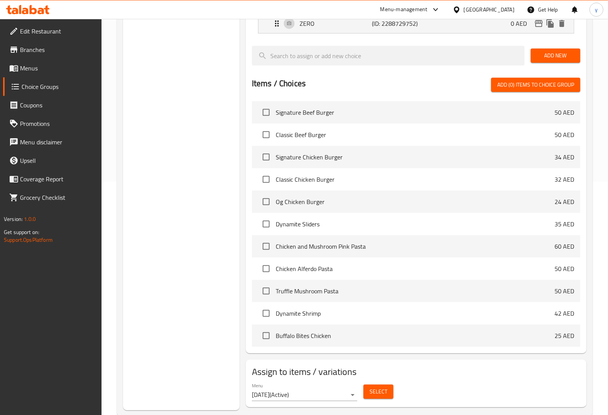
scroll to position [250, 0]
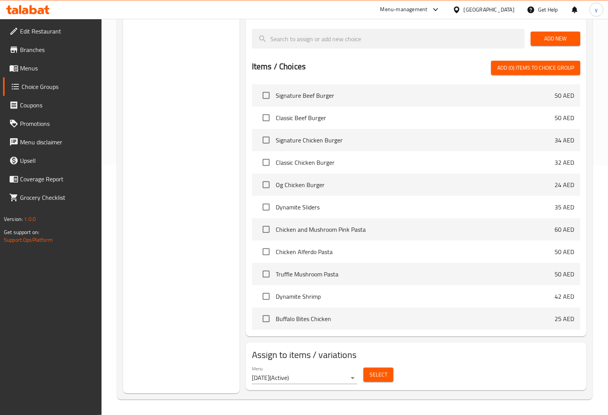
click at [387, 378] on span "Select" at bounding box center [379, 375] width 18 height 10
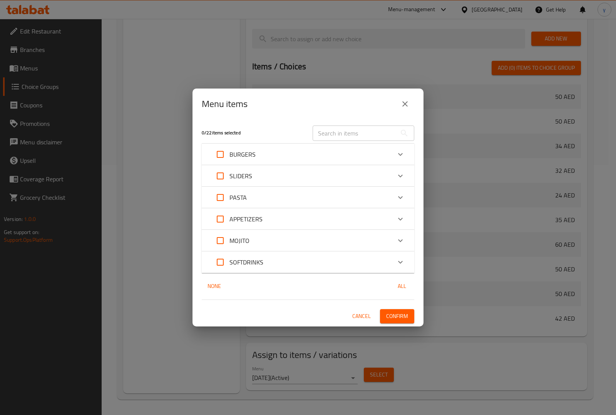
click at [217, 259] on input "Expand" at bounding box center [220, 262] width 18 height 18
checkbox input "true"
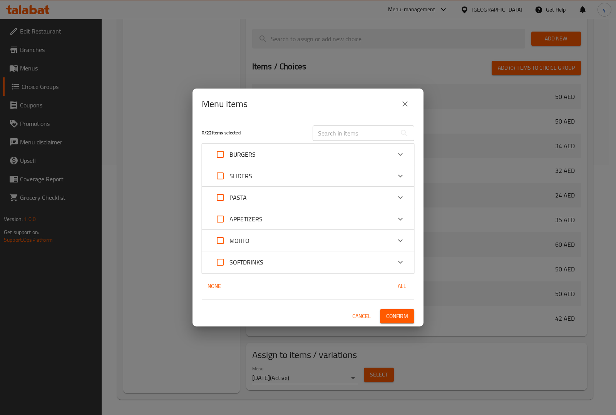
checkbox input "true"
click at [407, 264] on div "Expand" at bounding box center [400, 262] width 18 height 18
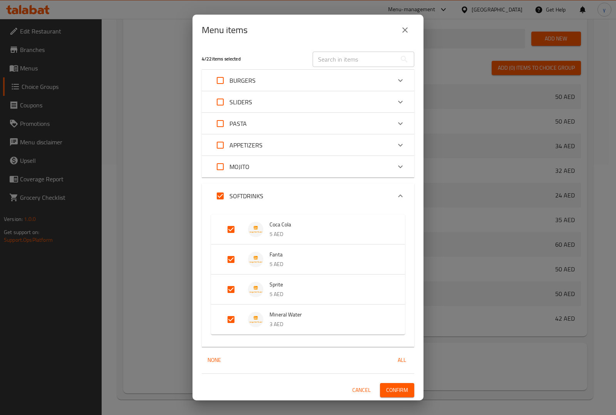
click at [216, 197] on input "Expand" at bounding box center [220, 196] width 18 height 18
checkbox input "false"
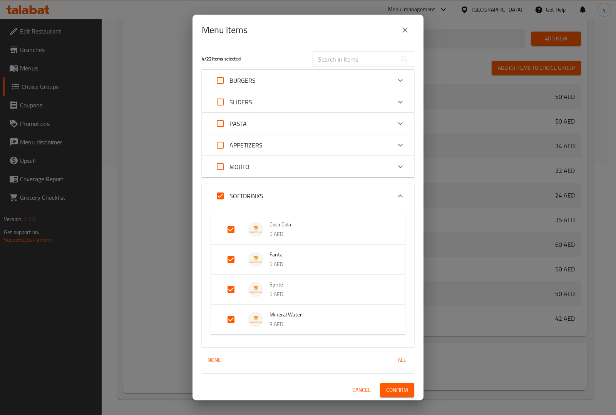
checkbox input "false"
click at [228, 232] on input "Expand" at bounding box center [231, 229] width 18 height 18
checkbox input "true"
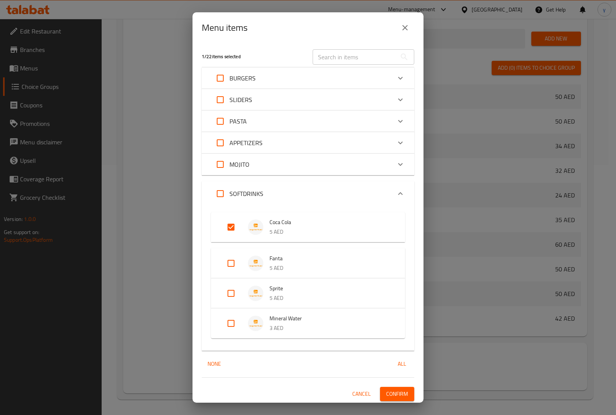
click at [354, 392] on span "Cancel" at bounding box center [361, 394] width 18 height 10
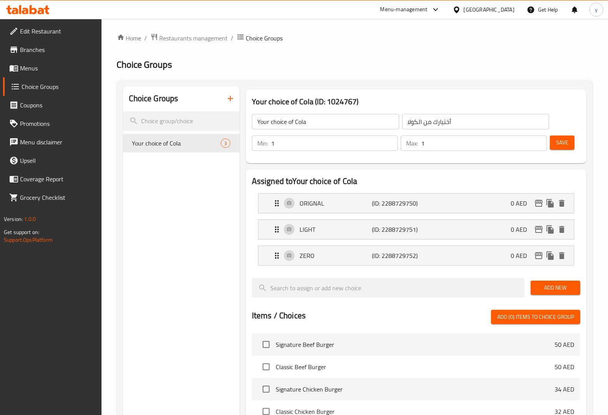
scroll to position [0, 0]
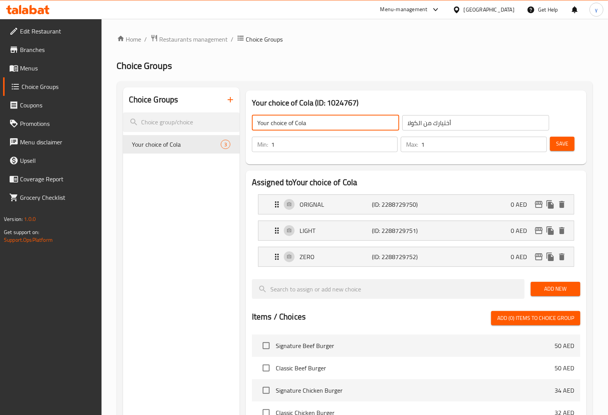
drag, startPoint x: 305, startPoint y: 124, endPoint x: 295, endPoint y: 124, distance: 10.4
click at [295, 124] on input "Your choice of Cola" at bounding box center [325, 122] width 147 height 15
paste input "ca-Co"
click at [309, 120] on input "Your choice of Coca-Cola" at bounding box center [325, 122] width 147 height 15
type input "Your choice of Coca Cola"
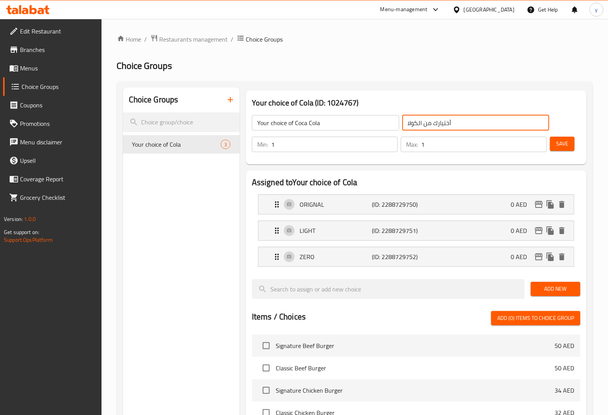
click at [422, 126] on input "أختيارك من الكولا" at bounding box center [475, 122] width 147 height 15
drag, startPoint x: 422, startPoint y: 124, endPoint x: 405, endPoint y: 124, distance: 16.5
click at [405, 124] on input "أختيارك من الكولا" at bounding box center [475, 122] width 147 height 15
paste input "كوكا"
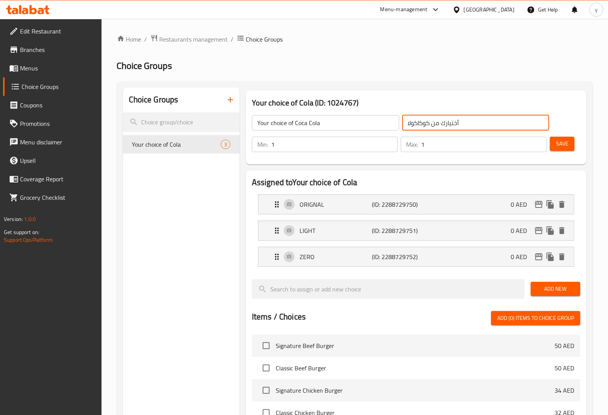
type input "أختيارك من كوكاكولا"
click at [562, 140] on span "Save" at bounding box center [562, 144] width 12 height 10
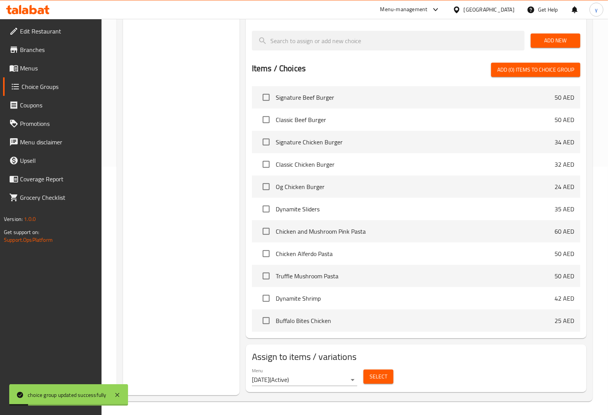
scroll to position [250, 0]
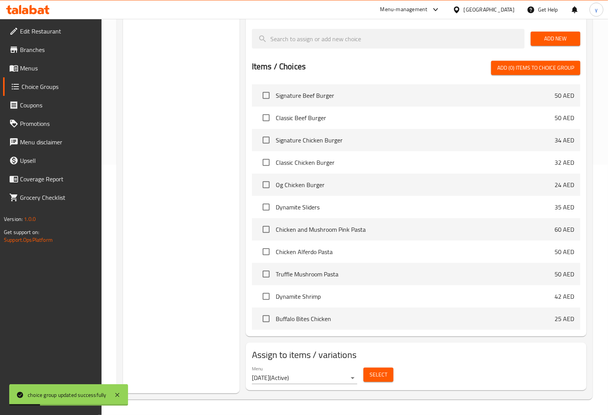
click at [383, 380] on button "Select" at bounding box center [379, 374] width 30 height 14
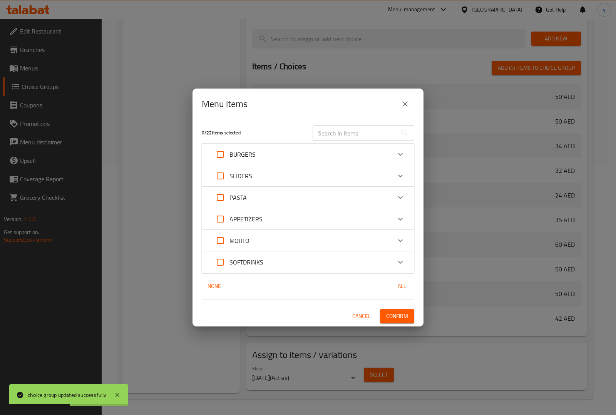
click at [399, 262] on icon "Expand" at bounding box center [400, 261] width 9 height 9
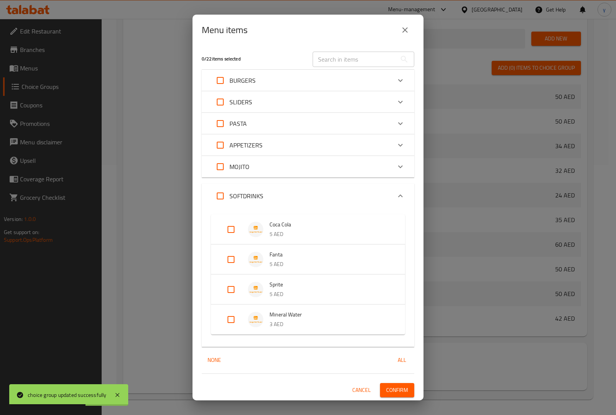
click at [230, 226] on input "Expand" at bounding box center [231, 229] width 18 height 18
checkbox input "true"
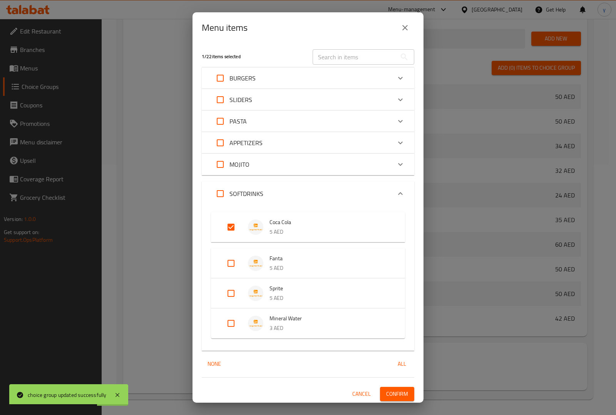
click at [399, 393] on span "Confirm" at bounding box center [397, 394] width 22 height 10
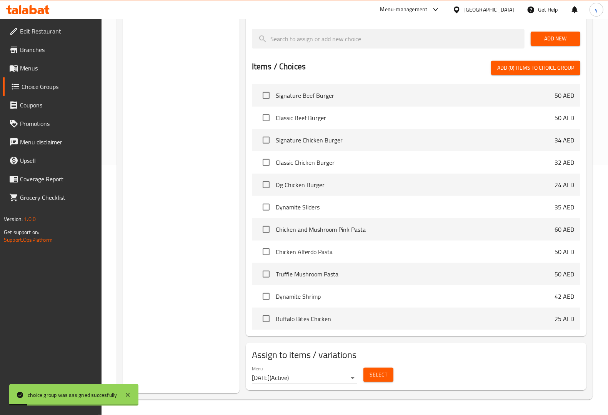
click at [51, 69] on span "Menus" at bounding box center [57, 67] width 75 height 9
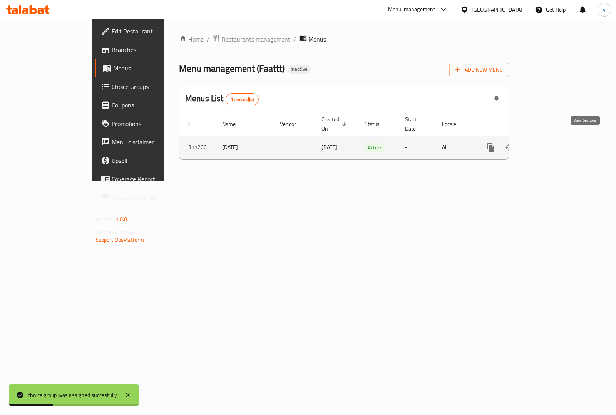
click at [551, 143] on icon "enhanced table" at bounding box center [545, 147] width 9 height 9
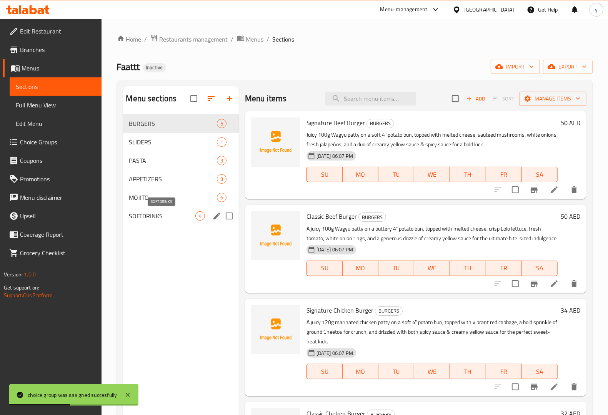
click at [159, 214] on span "SOFTDRINKS" at bounding box center [162, 215] width 66 height 9
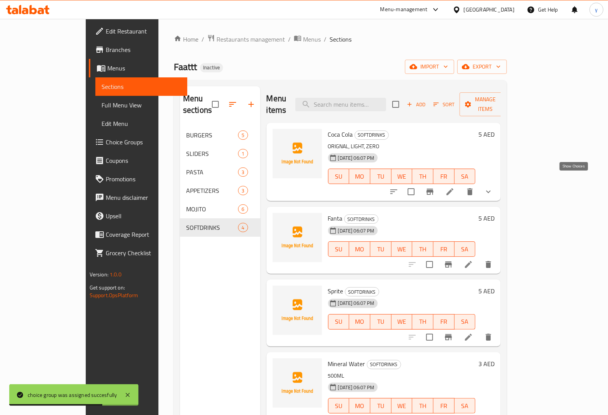
click at [493, 187] on icon "show more" at bounding box center [488, 191] width 9 height 9
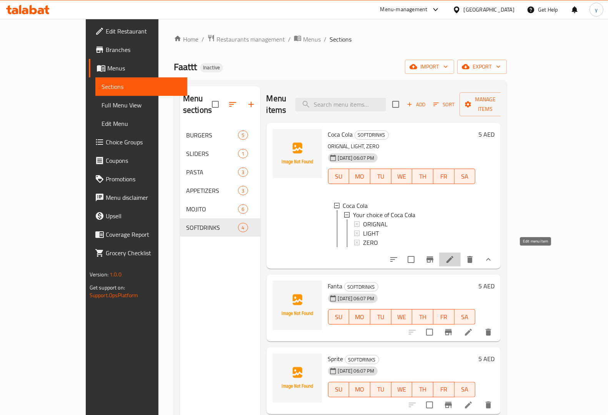
click at [454, 257] on icon at bounding box center [450, 259] width 7 height 7
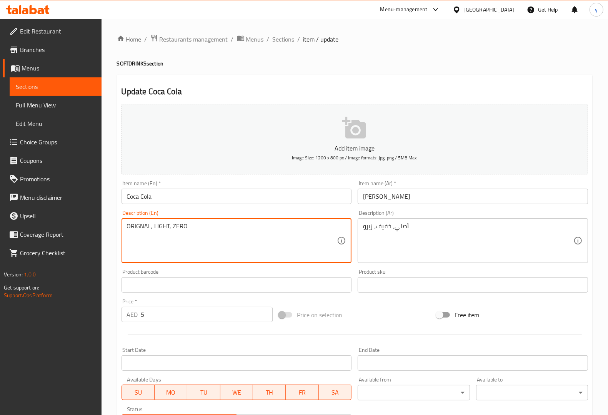
drag, startPoint x: 203, startPoint y: 225, endPoint x: 77, endPoint y: 224, distance: 125.8
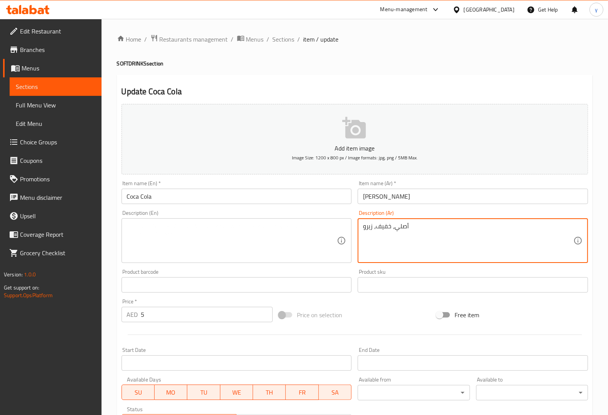
drag, startPoint x: 412, startPoint y: 225, endPoint x: 332, endPoint y: 232, distance: 80.7
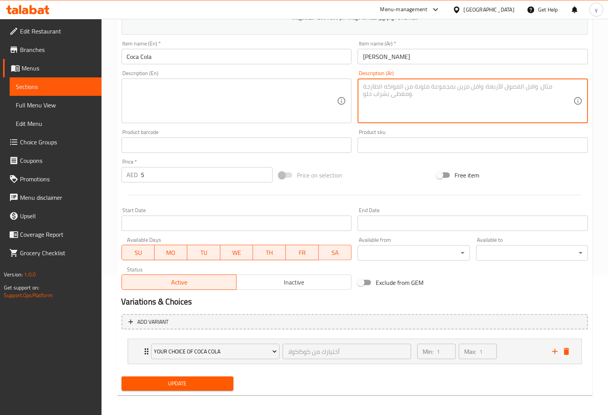
scroll to position [141, 0]
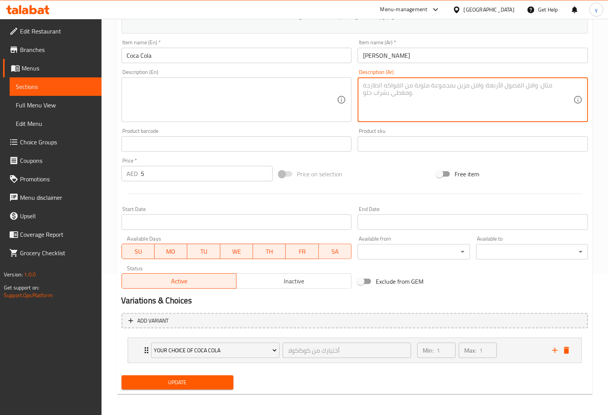
click at [180, 387] on span "Update" at bounding box center [178, 382] width 100 height 10
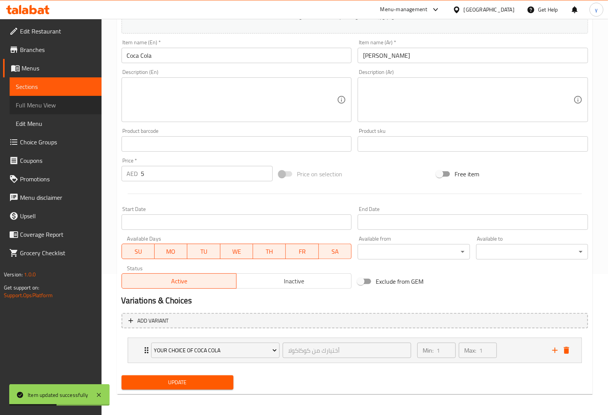
click at [56, 102] on span "Full Menu View" at bounding box center [56, 104] width 80 height 9
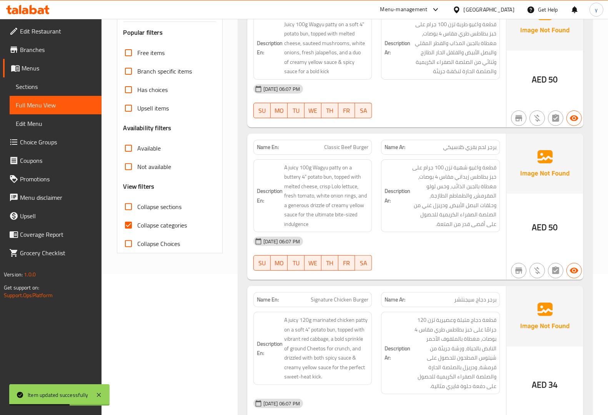
click at [169, 224] on span "Collapse categories" at bounding box center [163, 224] width 50 height 9
click at [138, 224] on input "Collapse categories" at bounding box center [128, 225] width 18 height 18
checkbox input "false"
